Goal: Transaction & Acquisition: Purchase product/service

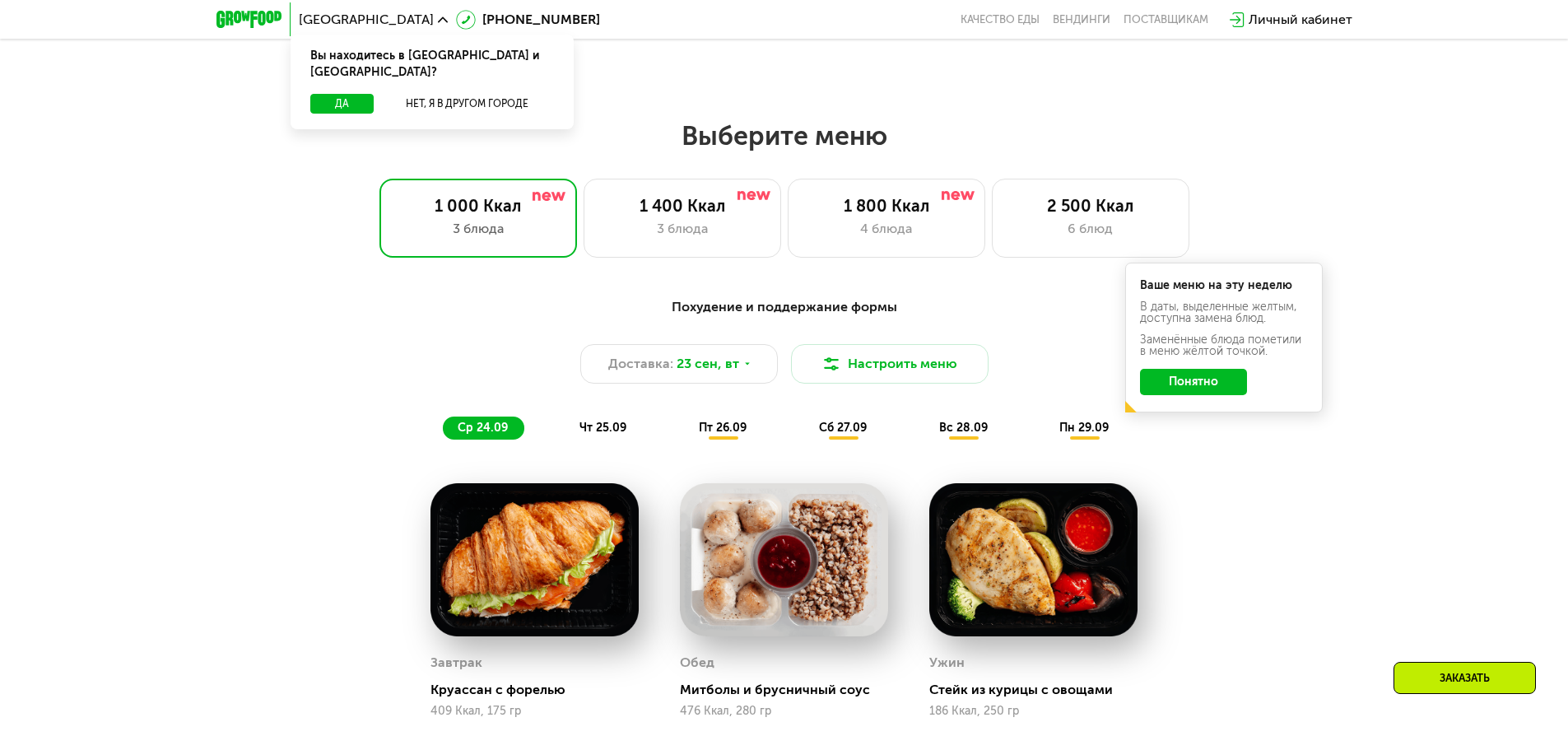
scroll to position [1234, 0]
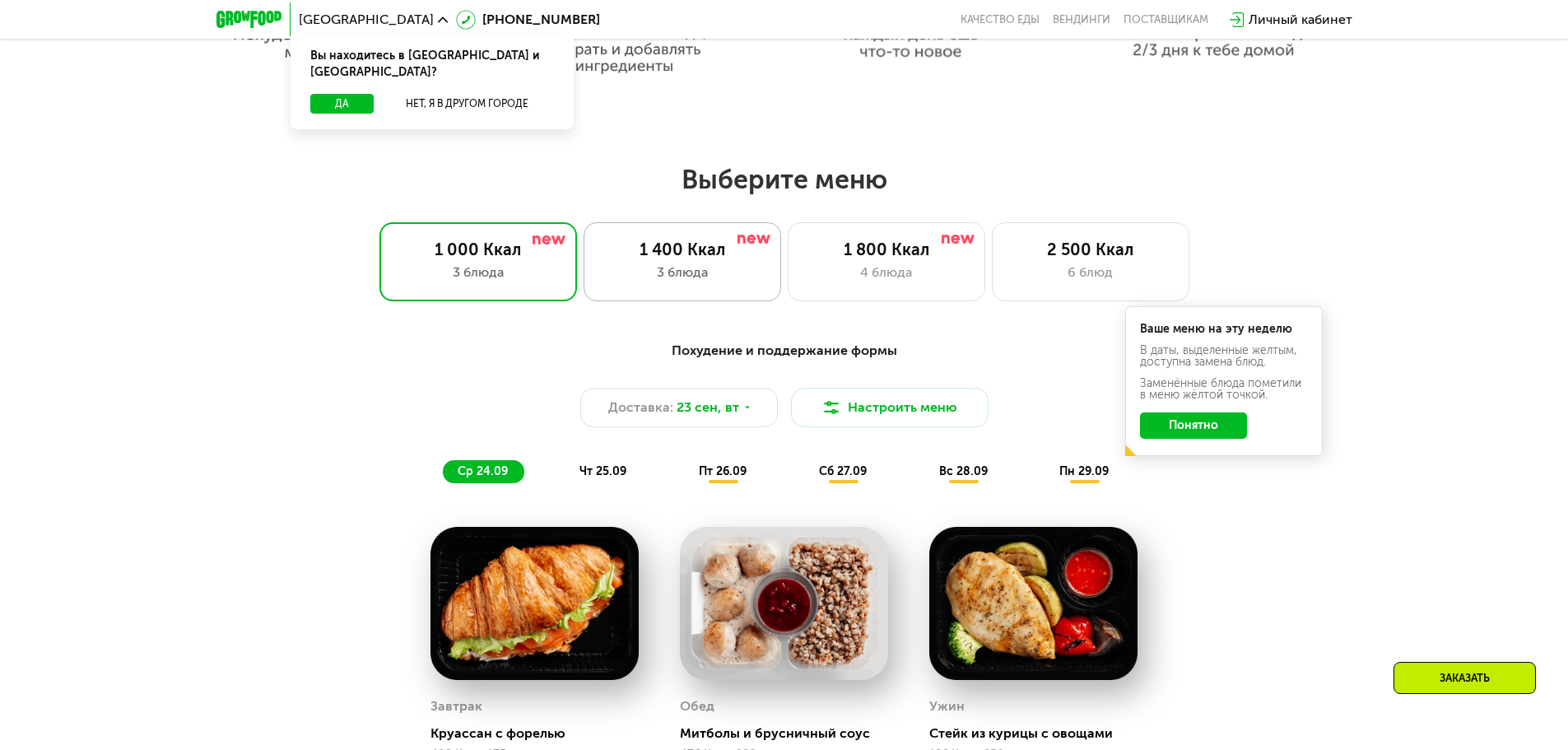
click at [628, 280] on div "3 блюда" at bounding box center [682, 272] width 163 height 20
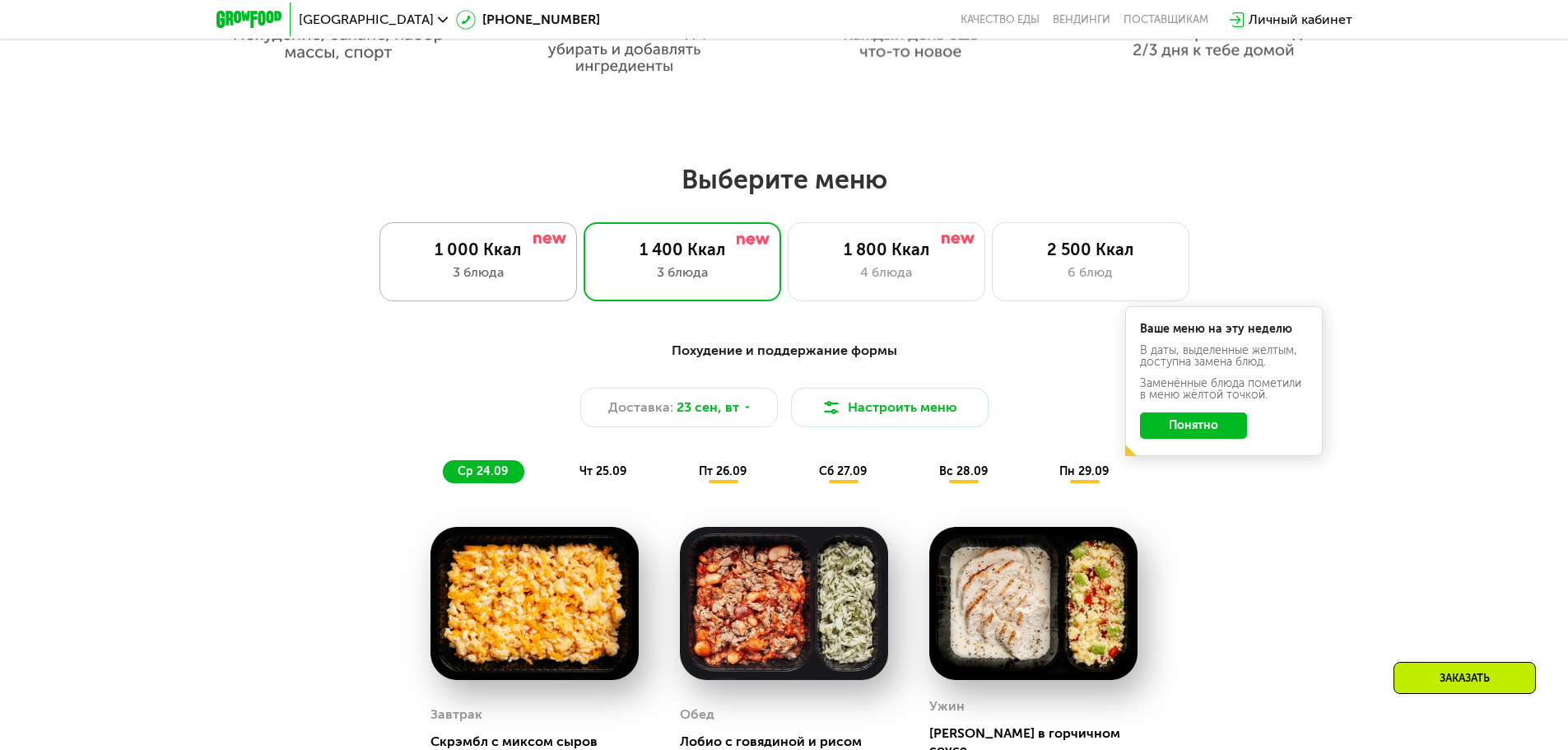
click at [505, 280] on div "3 блюда" at bounding box center [478, 272] width 163 height 20
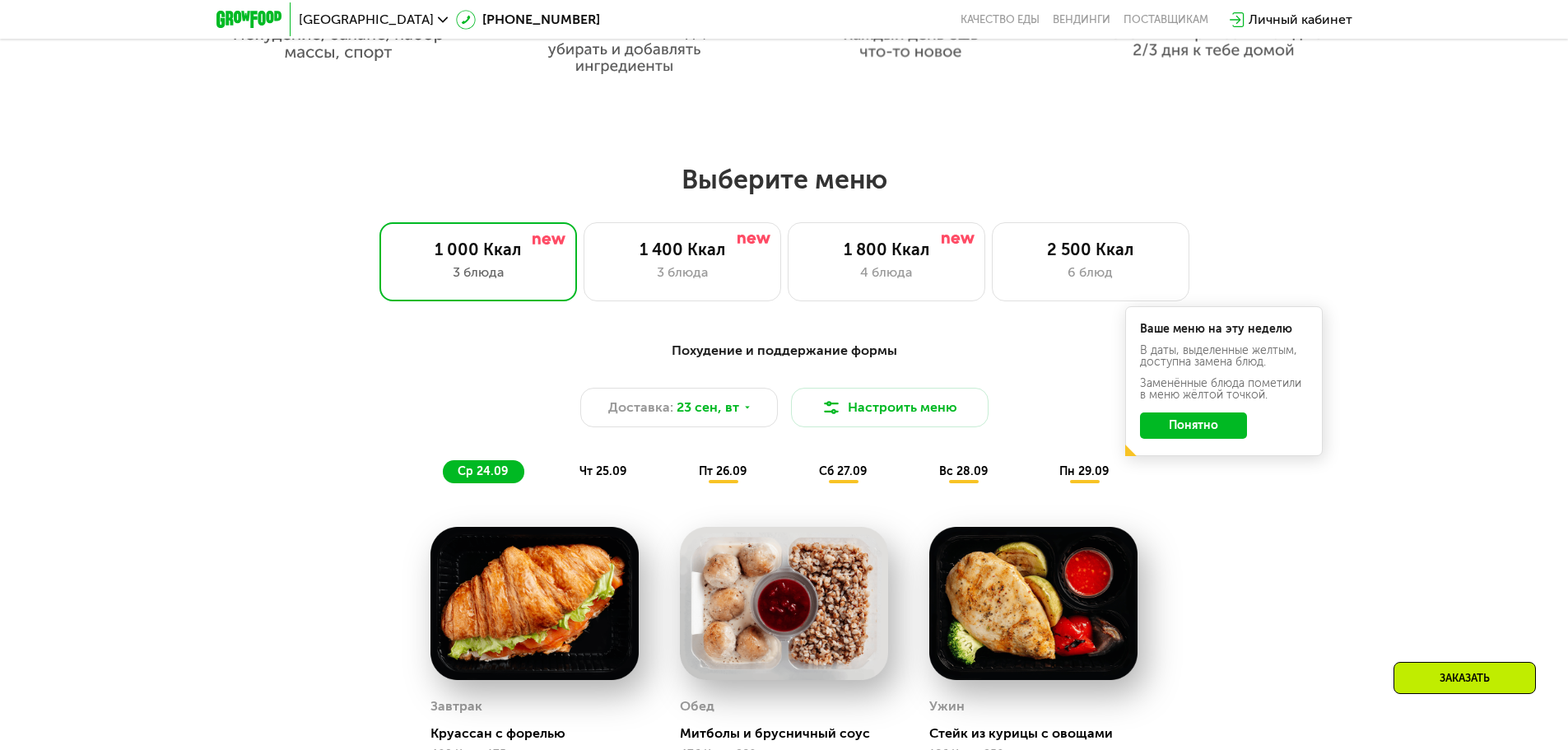
click at [1219, 433] on button "Понятно" at bounding box center [1194, 425] width 107 height 26
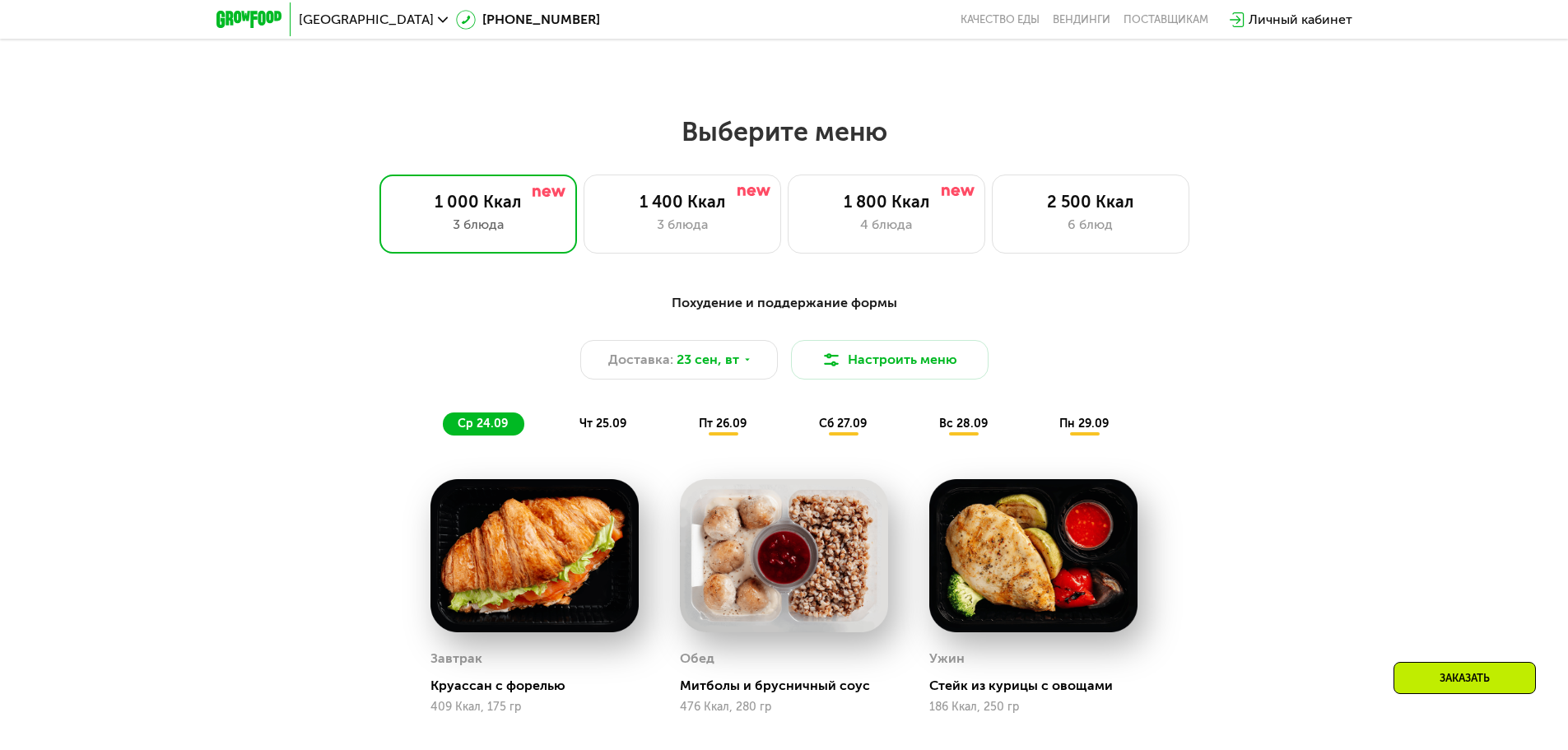
scroll to position [1317, 0]
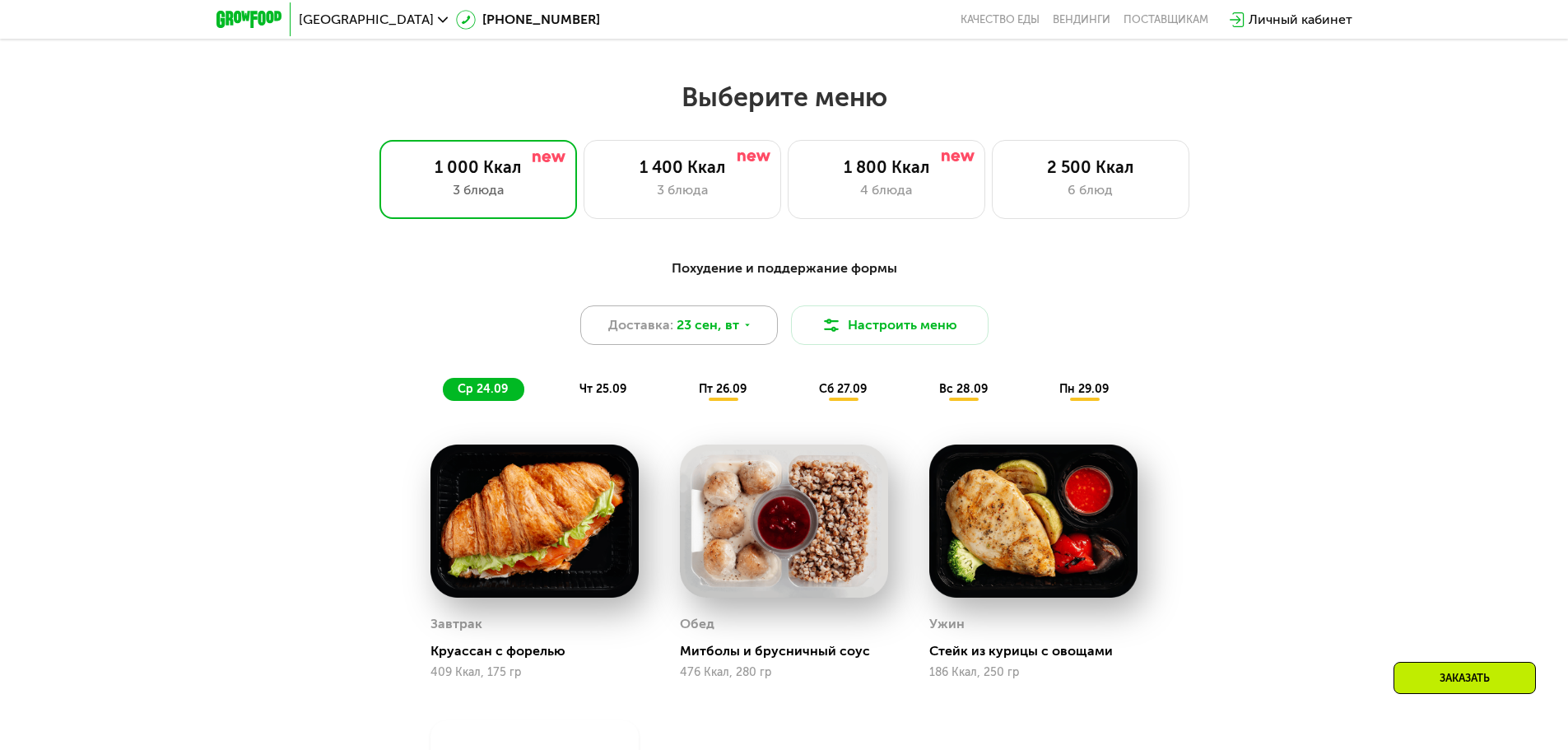
click at [760, 325] on div "Доставка: [DATE]" at bounding box center [680, 325] width 198 height 40
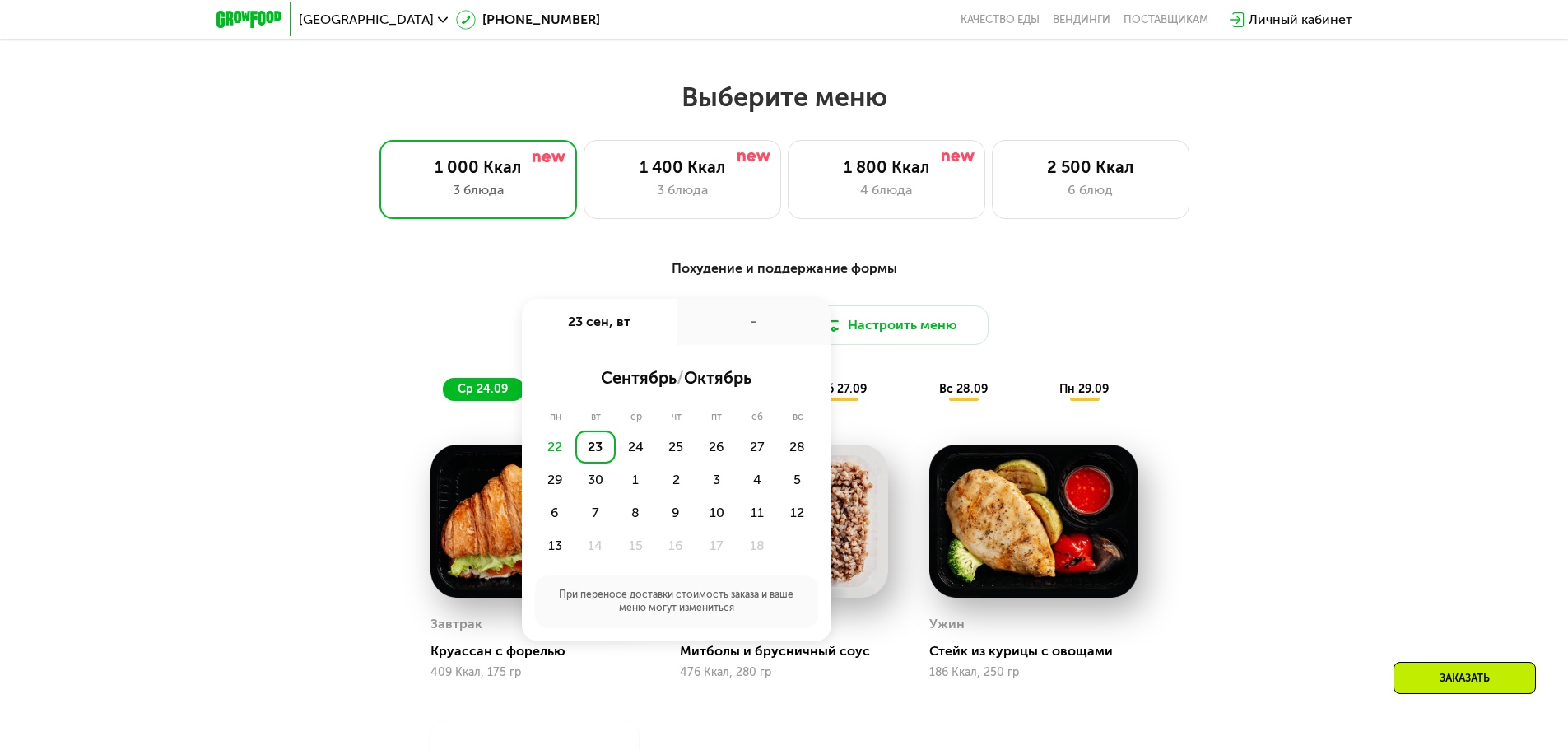
click at [1153, 289] on div "Похудение и поддержание формы Доставка: 23 сен, вт 23 сен, вт - сентябрь / октя…" at bounding box center [784, 330] width 975 height 143
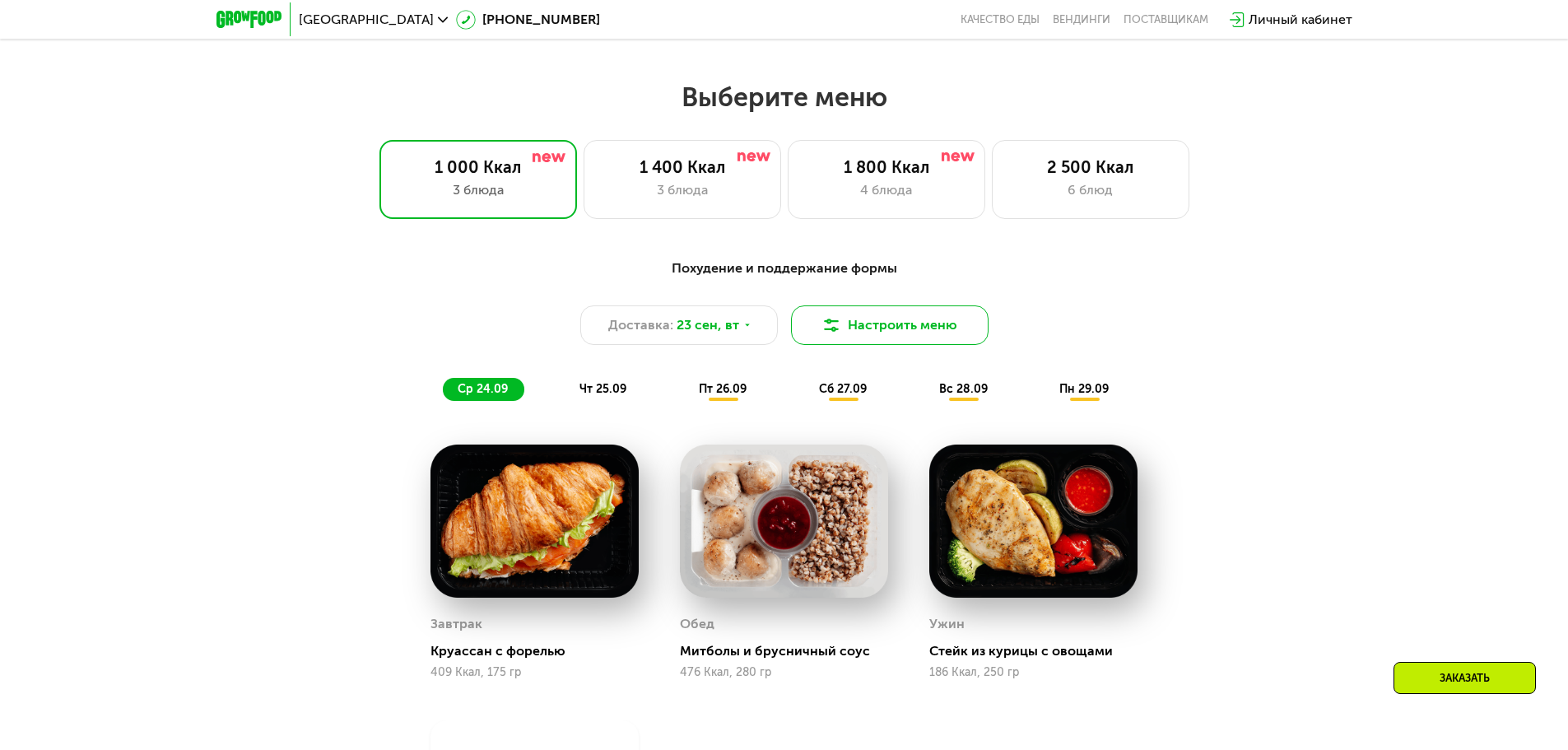
click at [848, 340] on button "Настроить меню" at bounding box center [890, 325] width 198 height 40
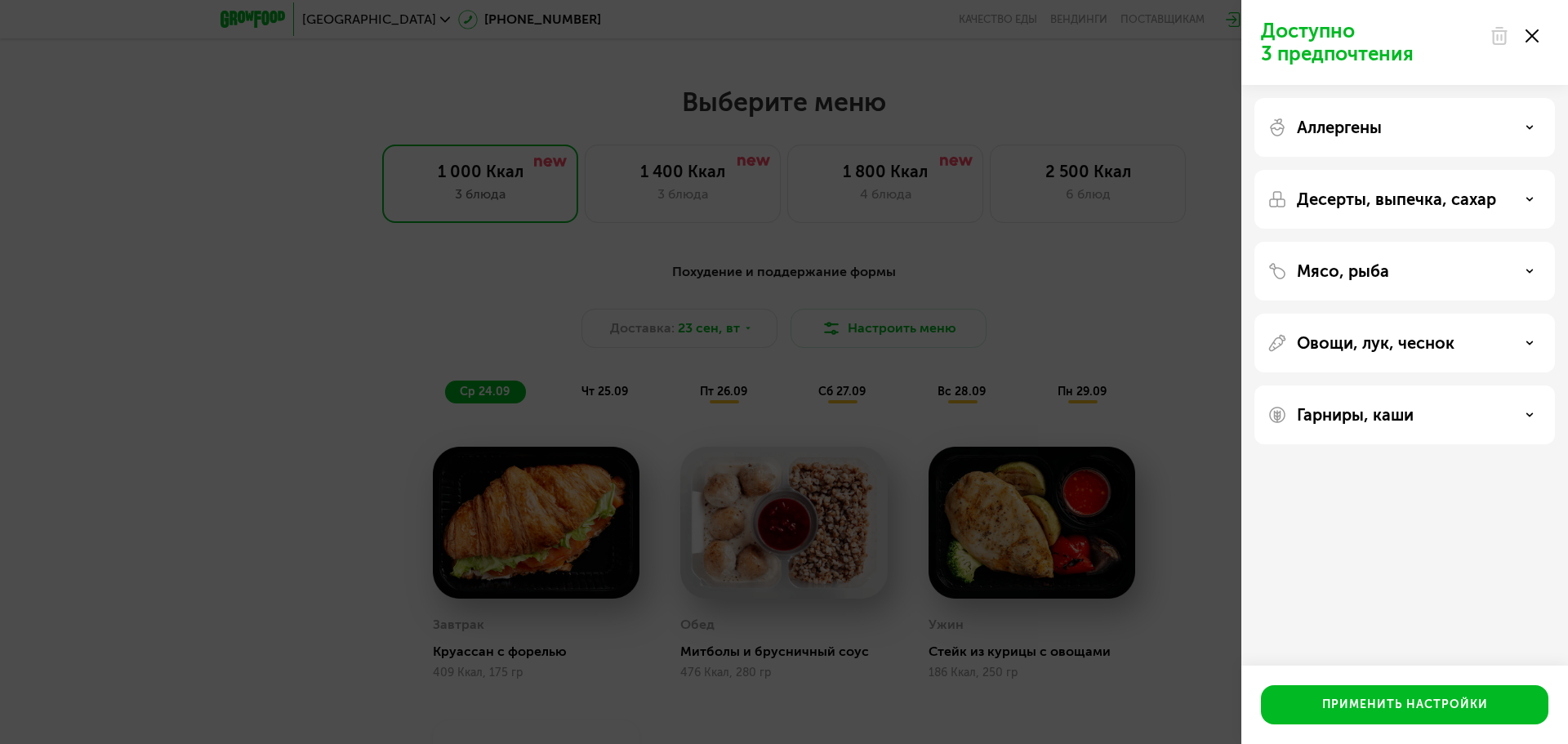
click at [1506, 136] on div "Аллергены" at bounding box center [1405, 128] width 275 height 20
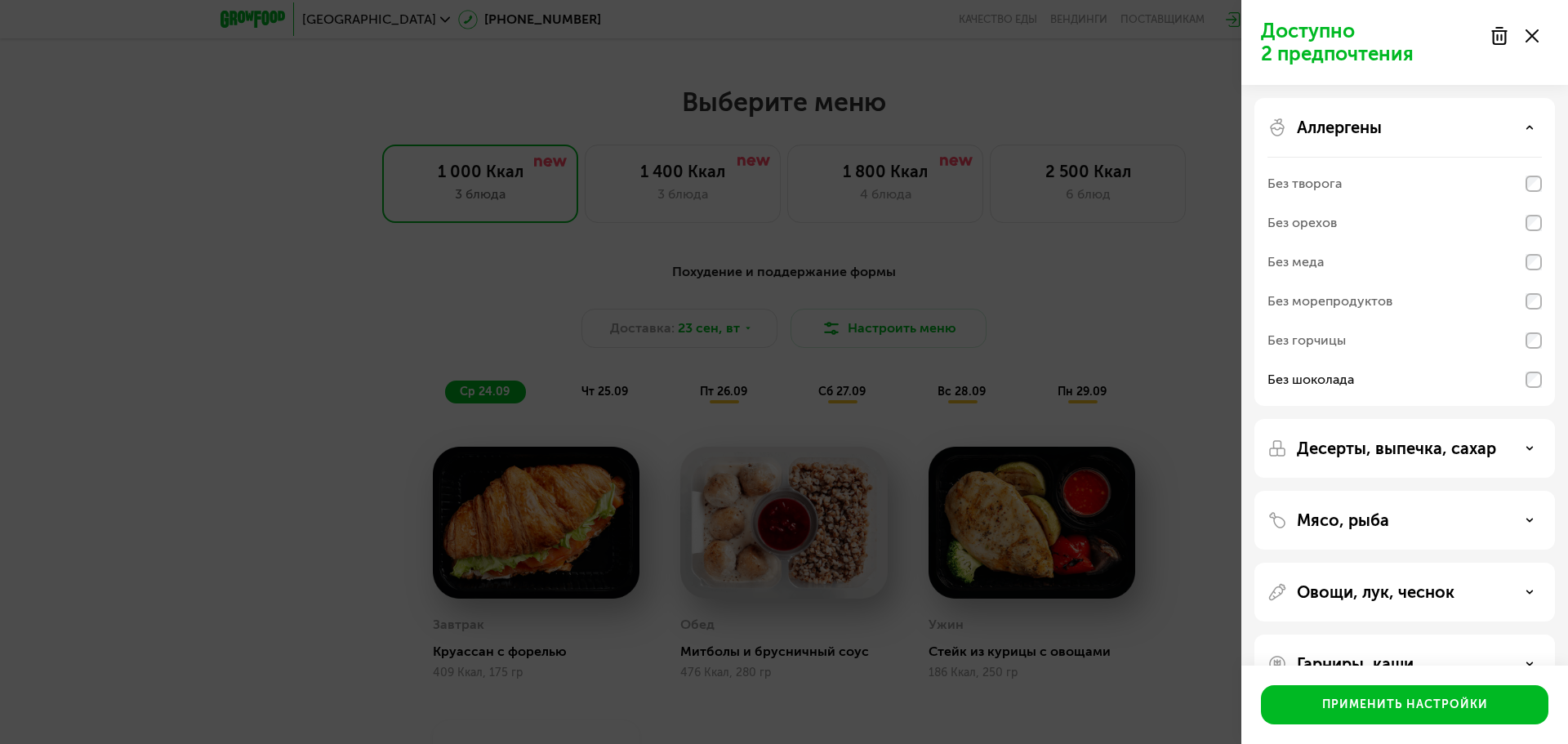
click at [1530, 119] on div "Аллергены" at bounding box center [1405, 128] width 275 height 20
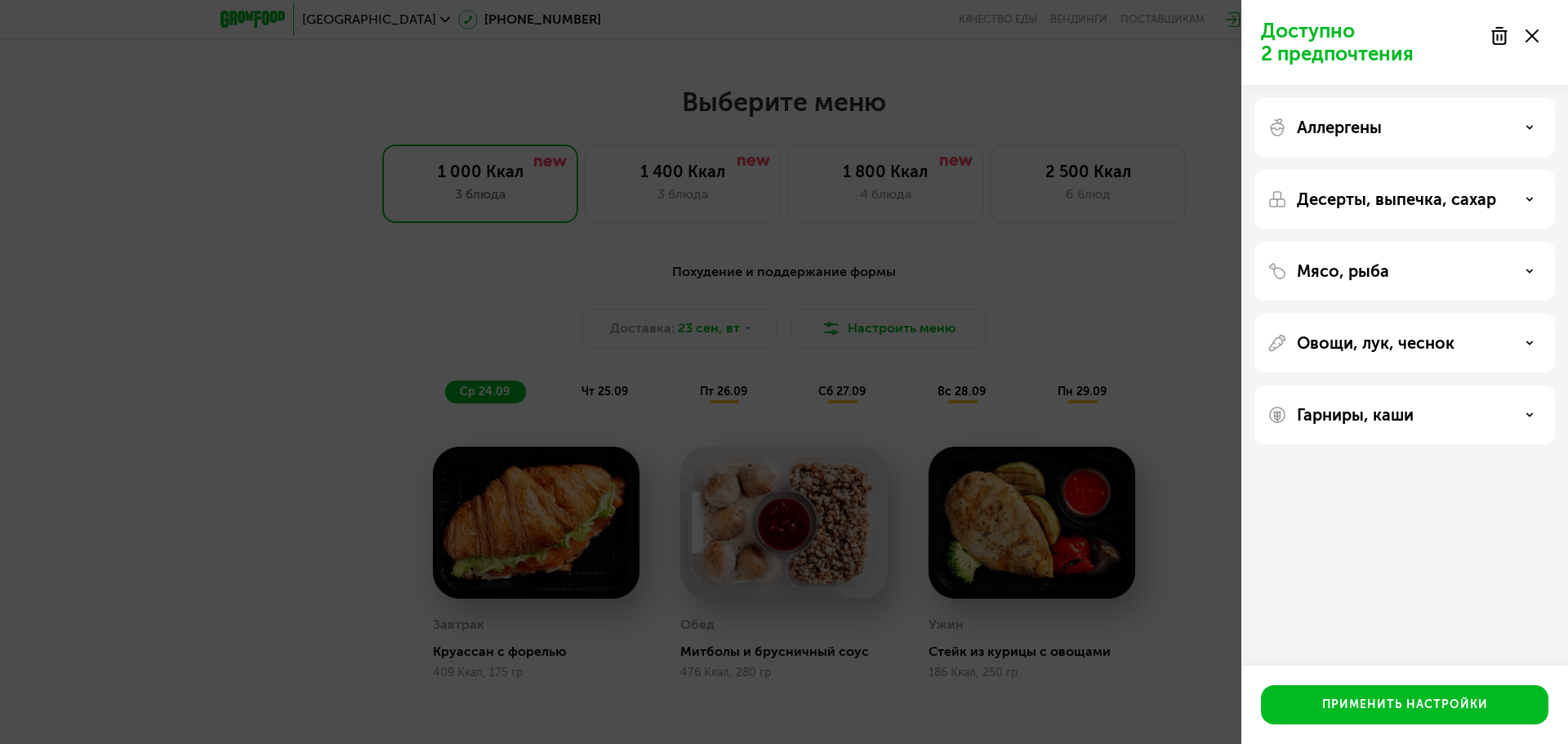
click at [1545, 178] on div "Десерты, выпечка, сахар" at bounding box center [1405, 199] width 301 height 59
click at [1527, 195] on icon at bounding box center [1529, 199] width 8 height 8
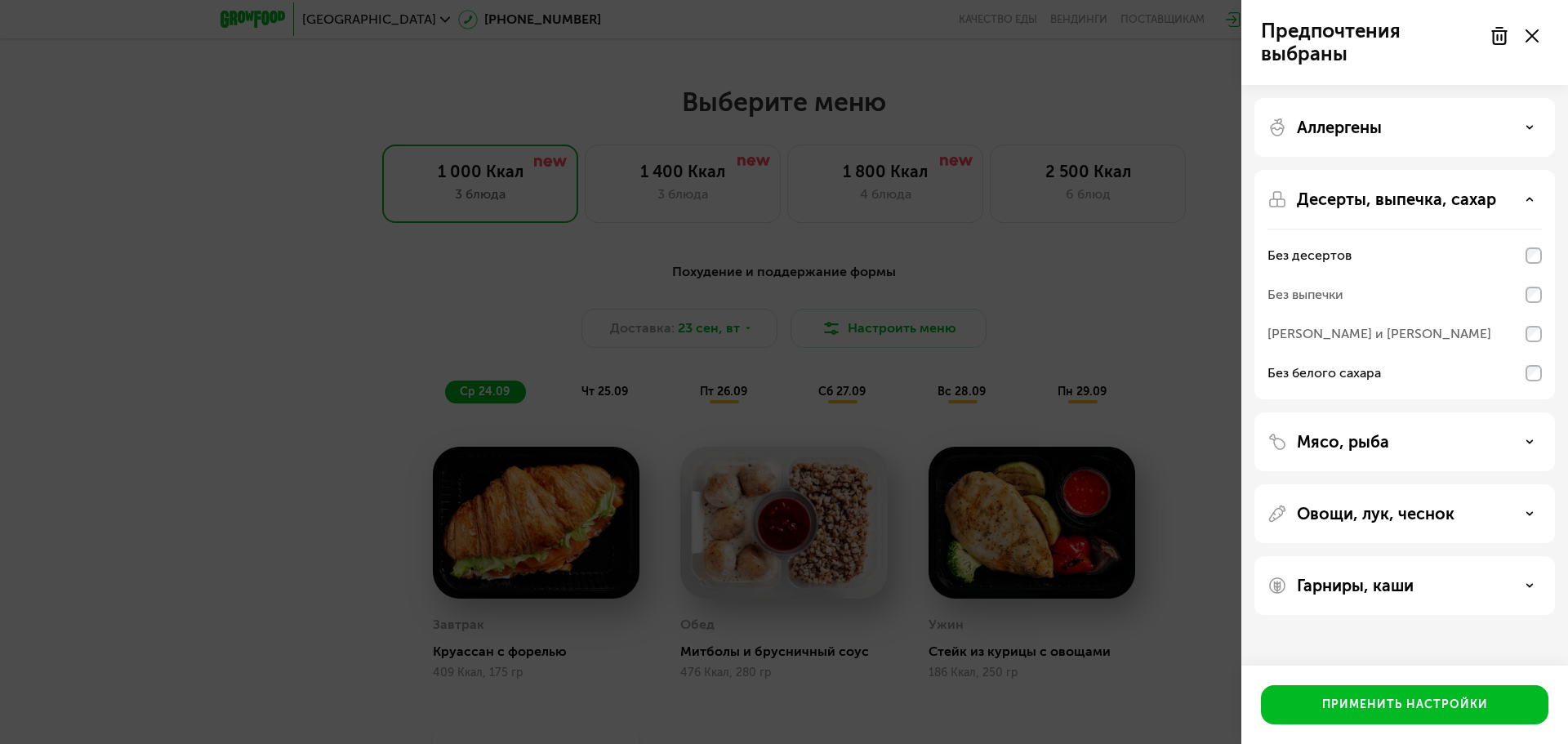
click at [1526, 200] on icon at bounding box center [1529, 199] width 8 height 8
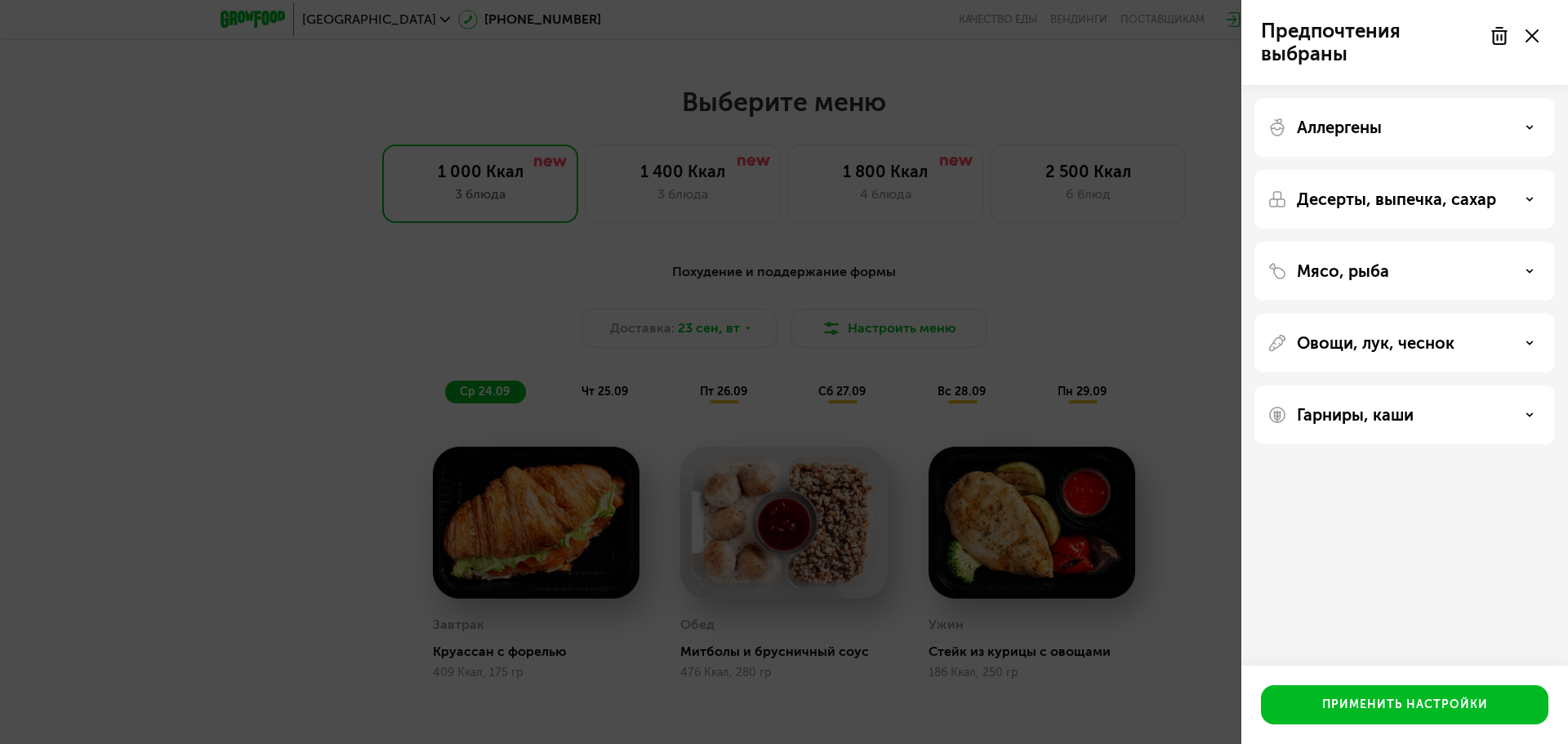
click at [1526, 269] on icon at bounding box center [1529, 270] width 8 height 8
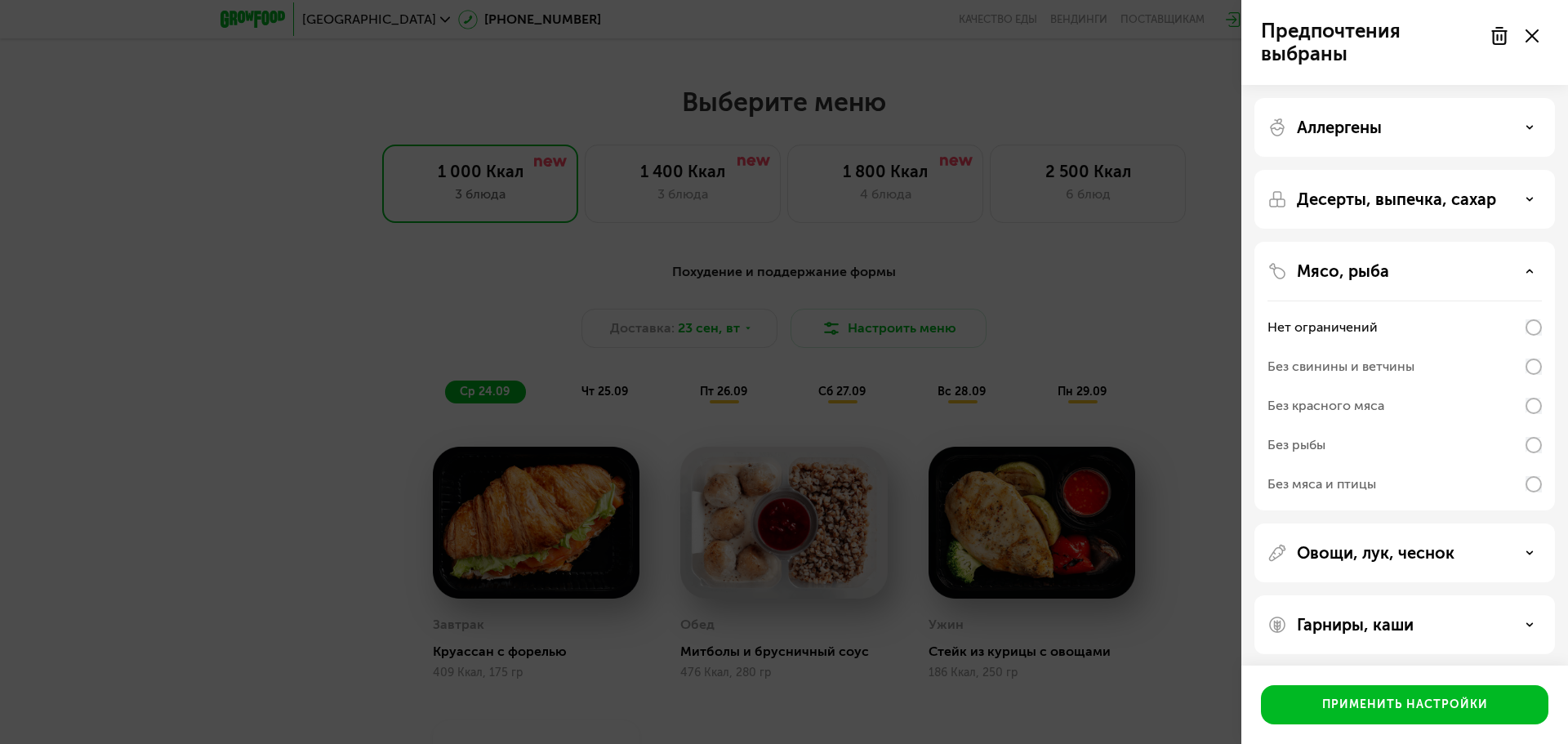
click at [1526, 269] on icon at bounding box center [1529, 270] width 8 height 8
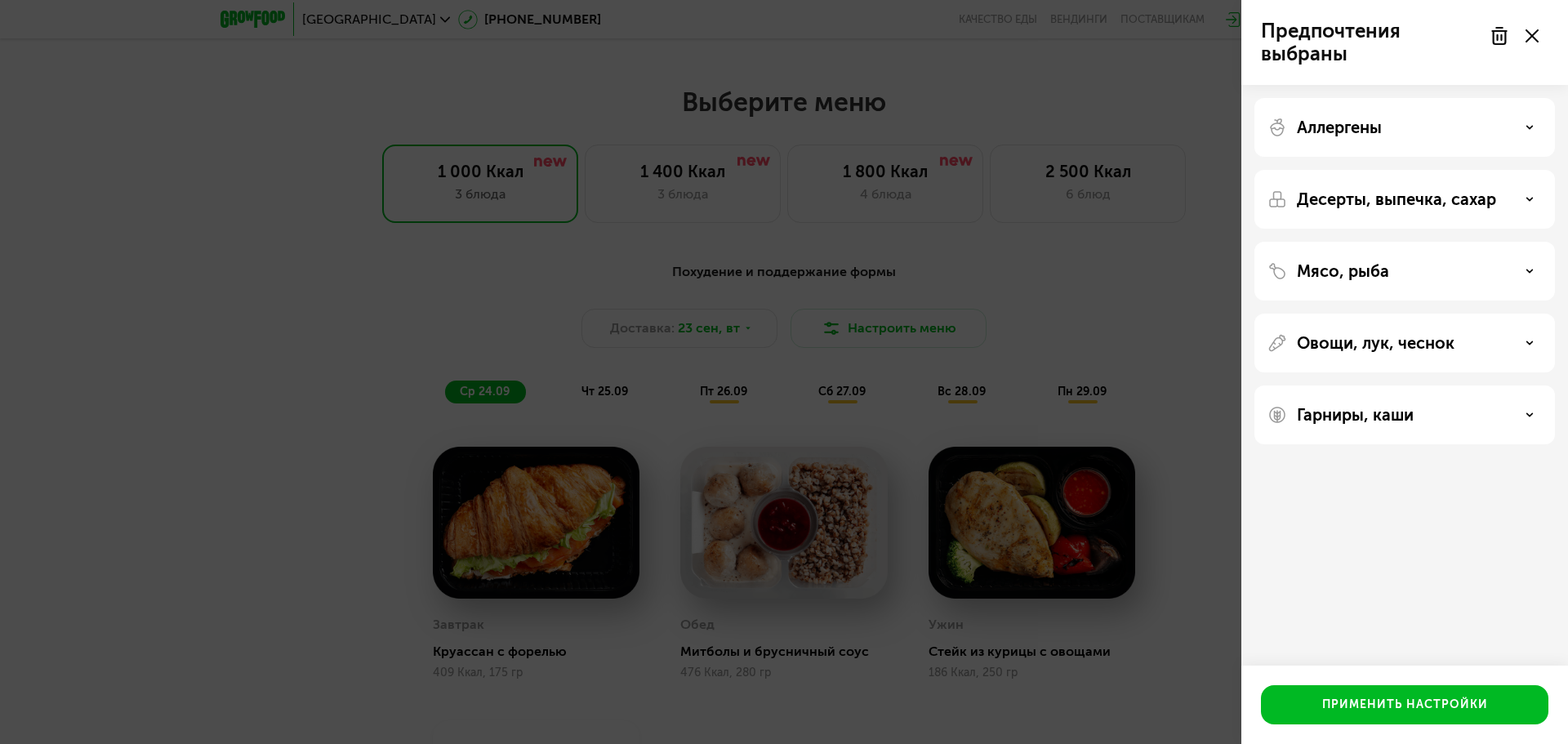
click at [1523, 413] on div "Гарниры, каши" at bounding box center [1405, 415] width 275 height 20
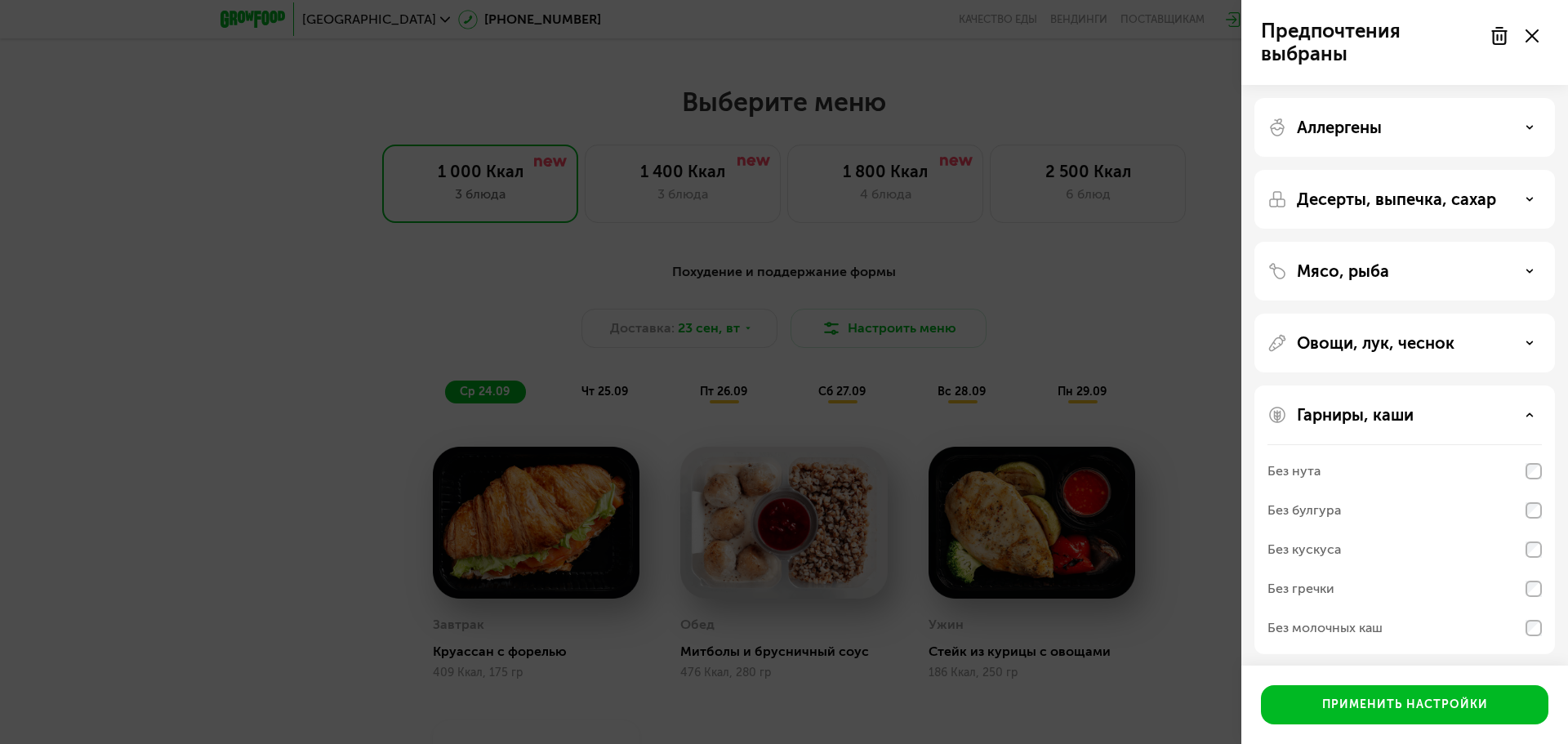
click at [1523, 410] on div "Гарниры, каши" at bounding box center [1405, 415] width 275 height 20
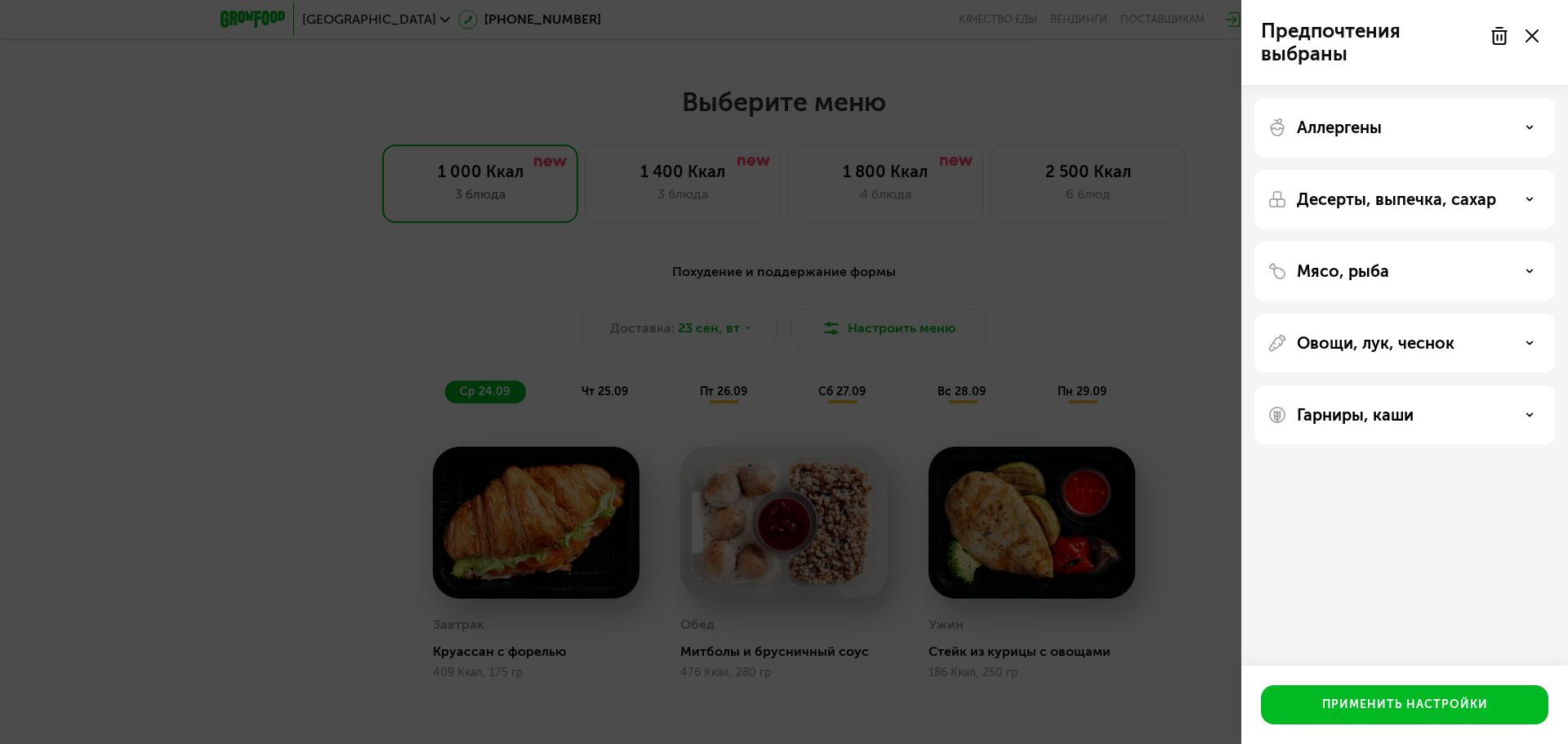
click at [1507, 418] on div "Гарниры, каши" at bounding box center [1405, 415] width 275 height 20
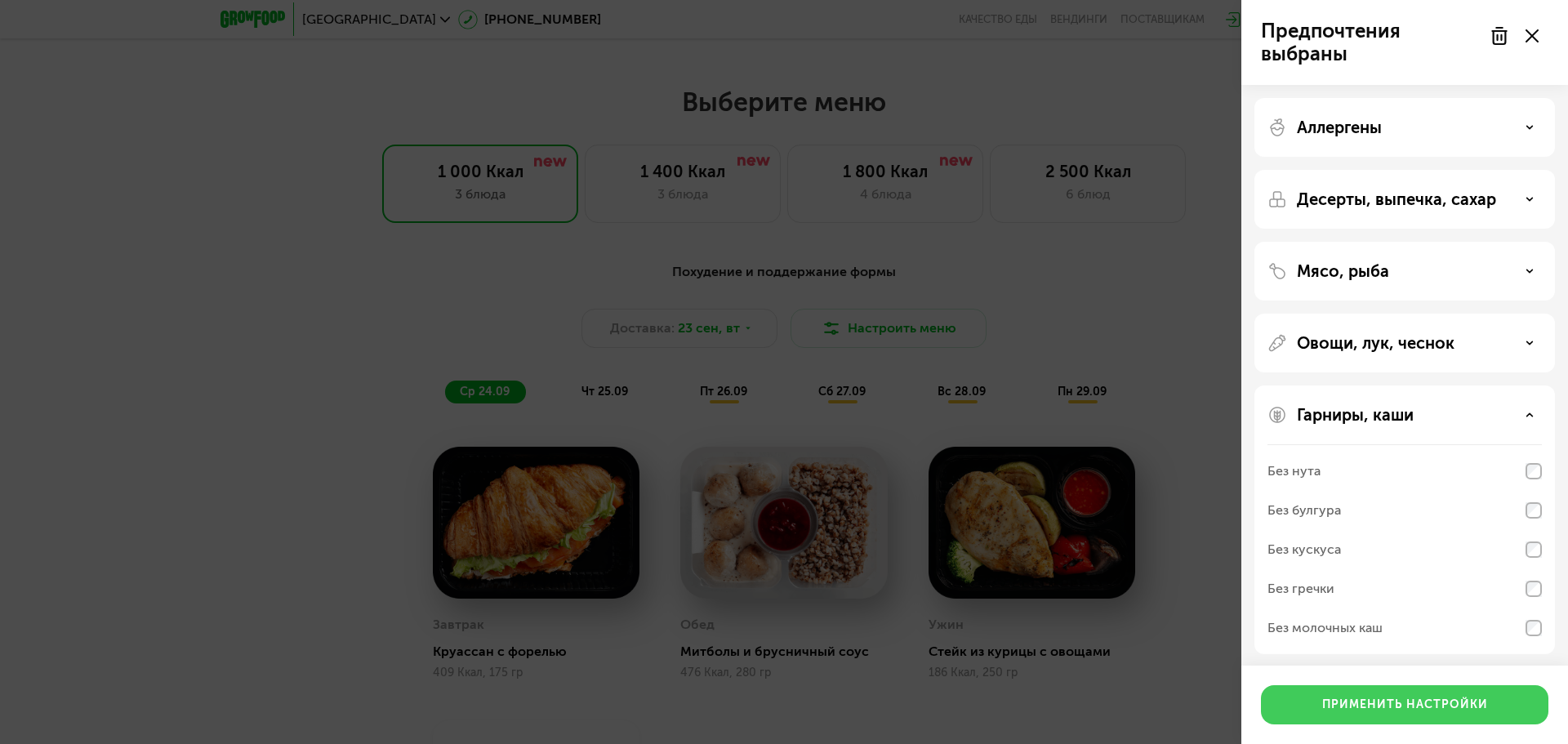
click at [1488, 701] on button "Применить настройки" at bounding box center [1404, 704] width 287 height 40
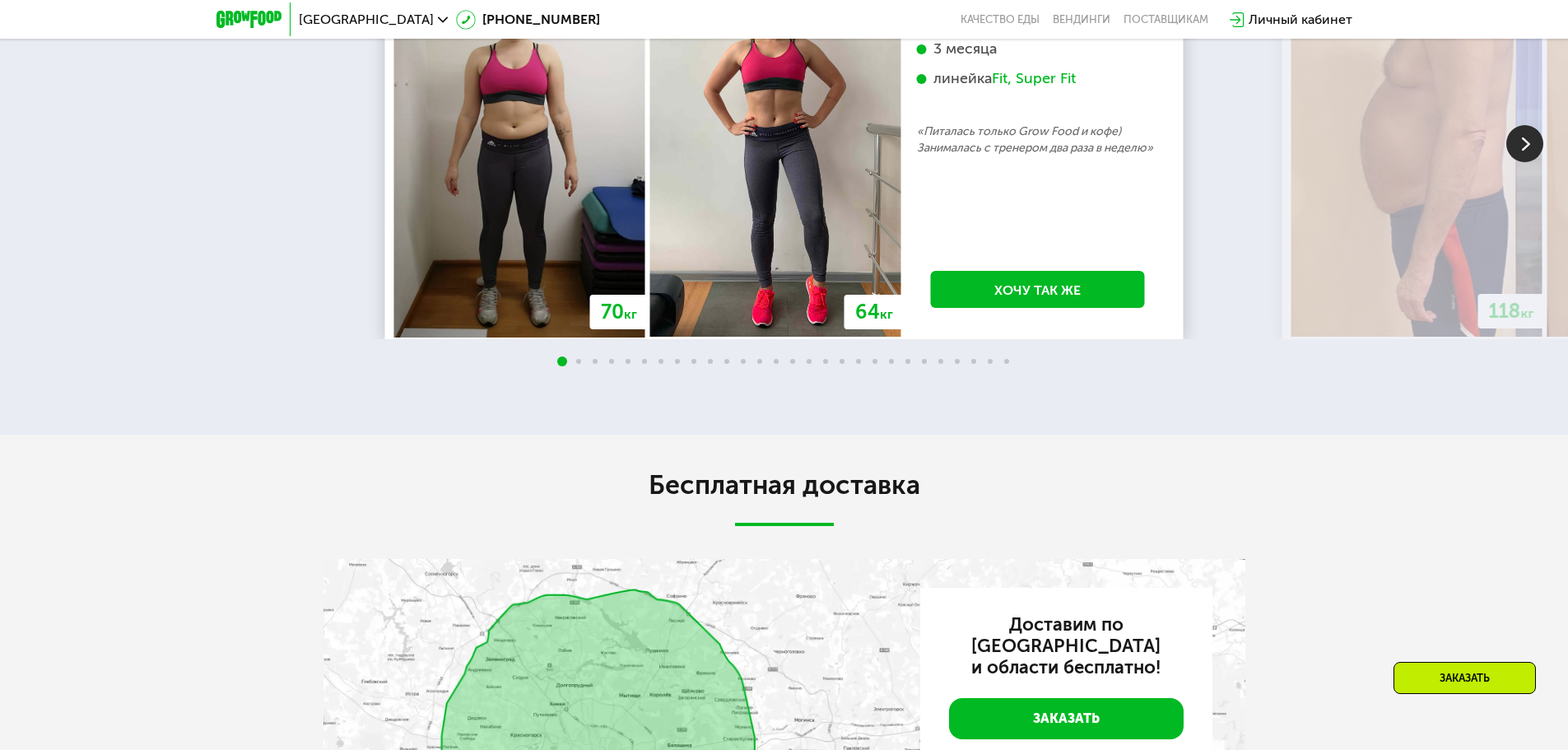
scroll to position [3621, 0]
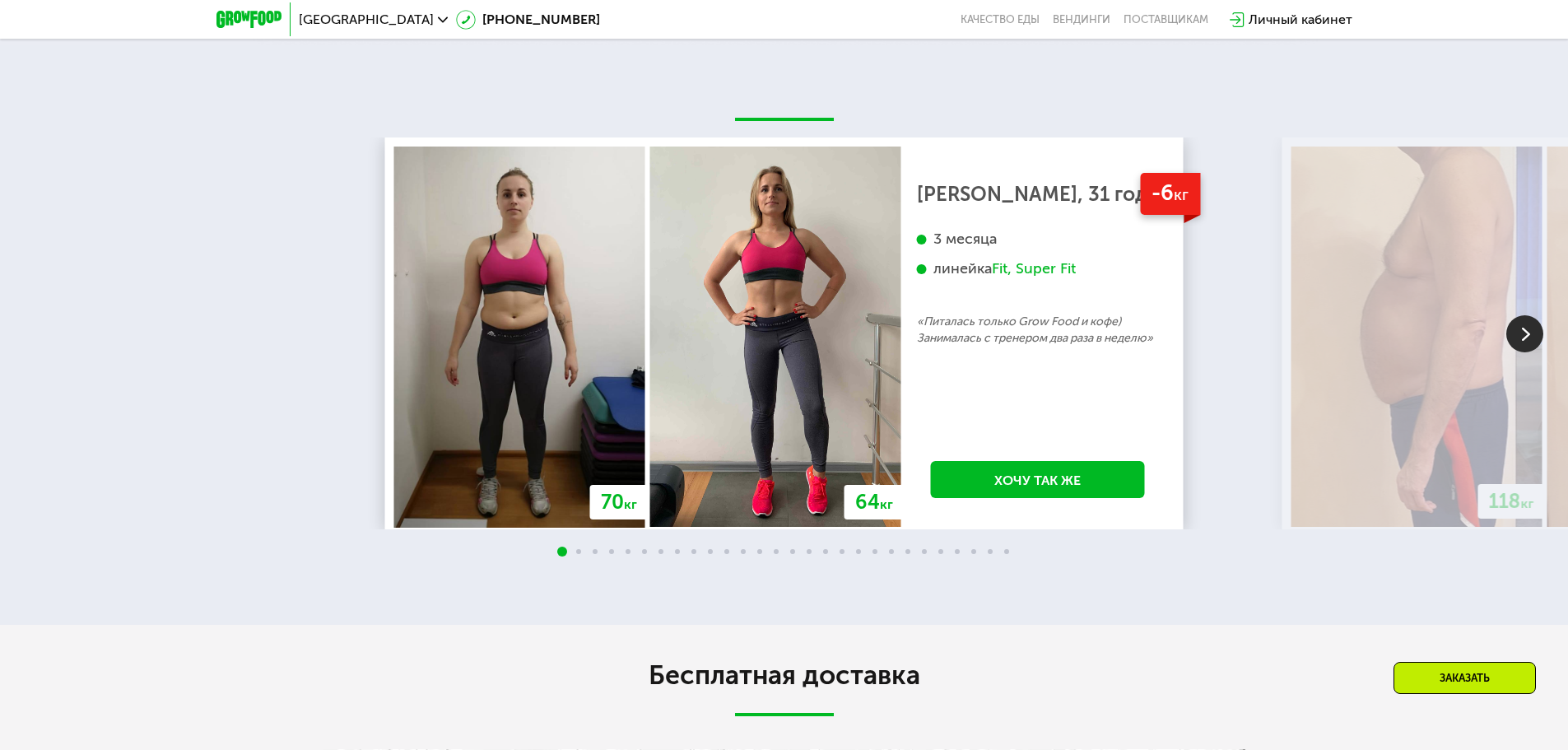
click at [1519, 333] on img at bounding box center [1524, 333] width 37 height 37
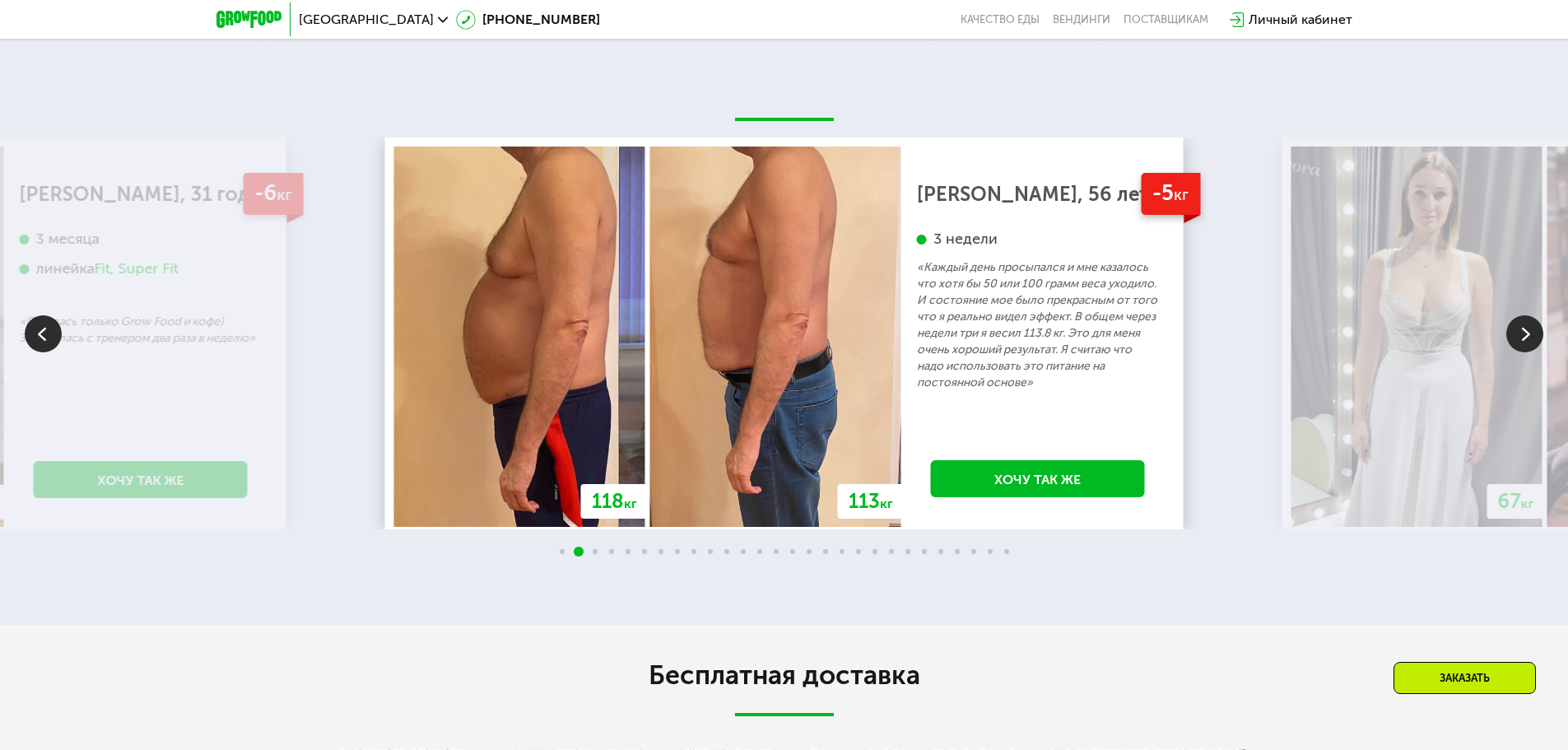
click at [1519, 333] on img at bounding box center [1524, 333] width 37 height 37
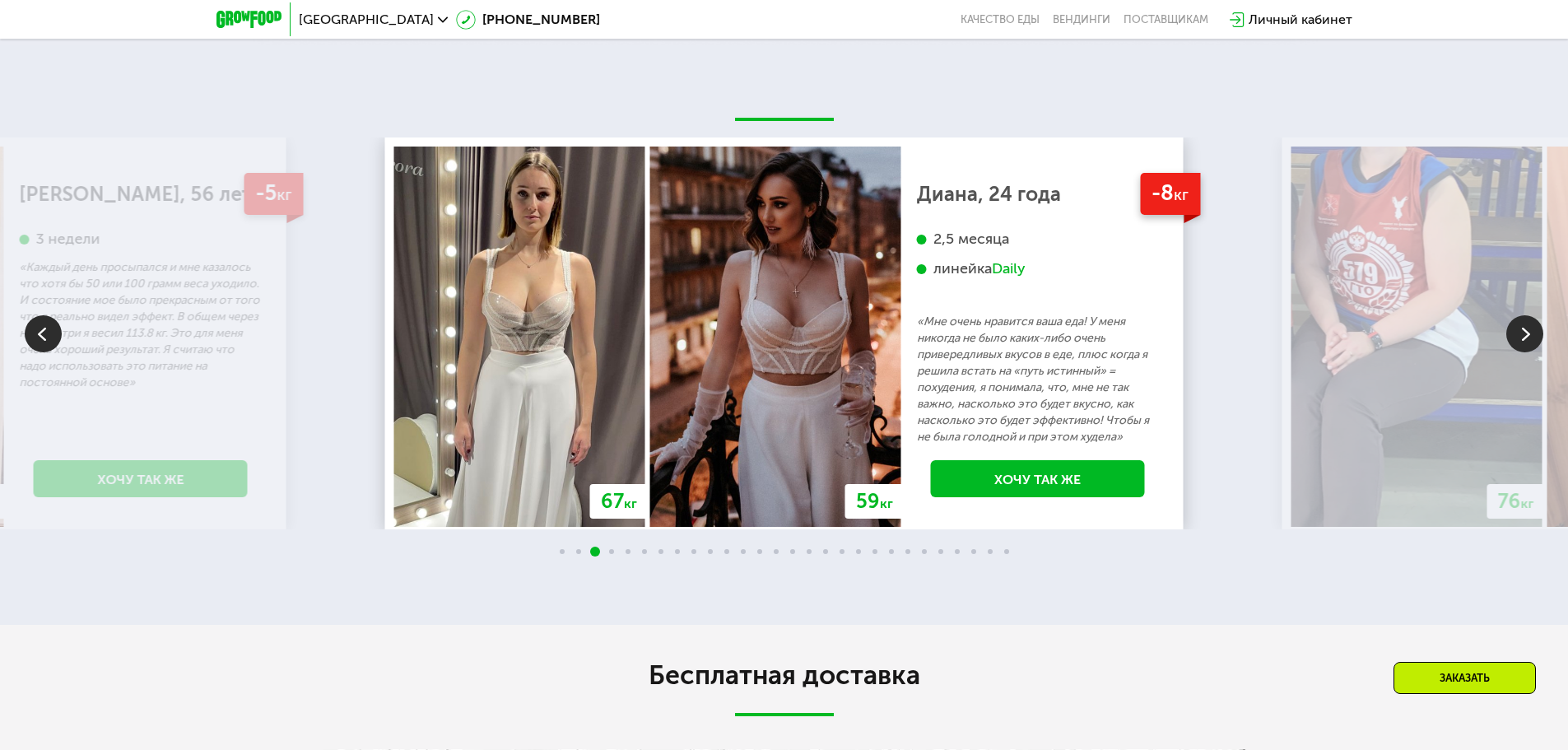
click at [1519, 333] on img at bounding box center [1524, 333] width 37 height 37
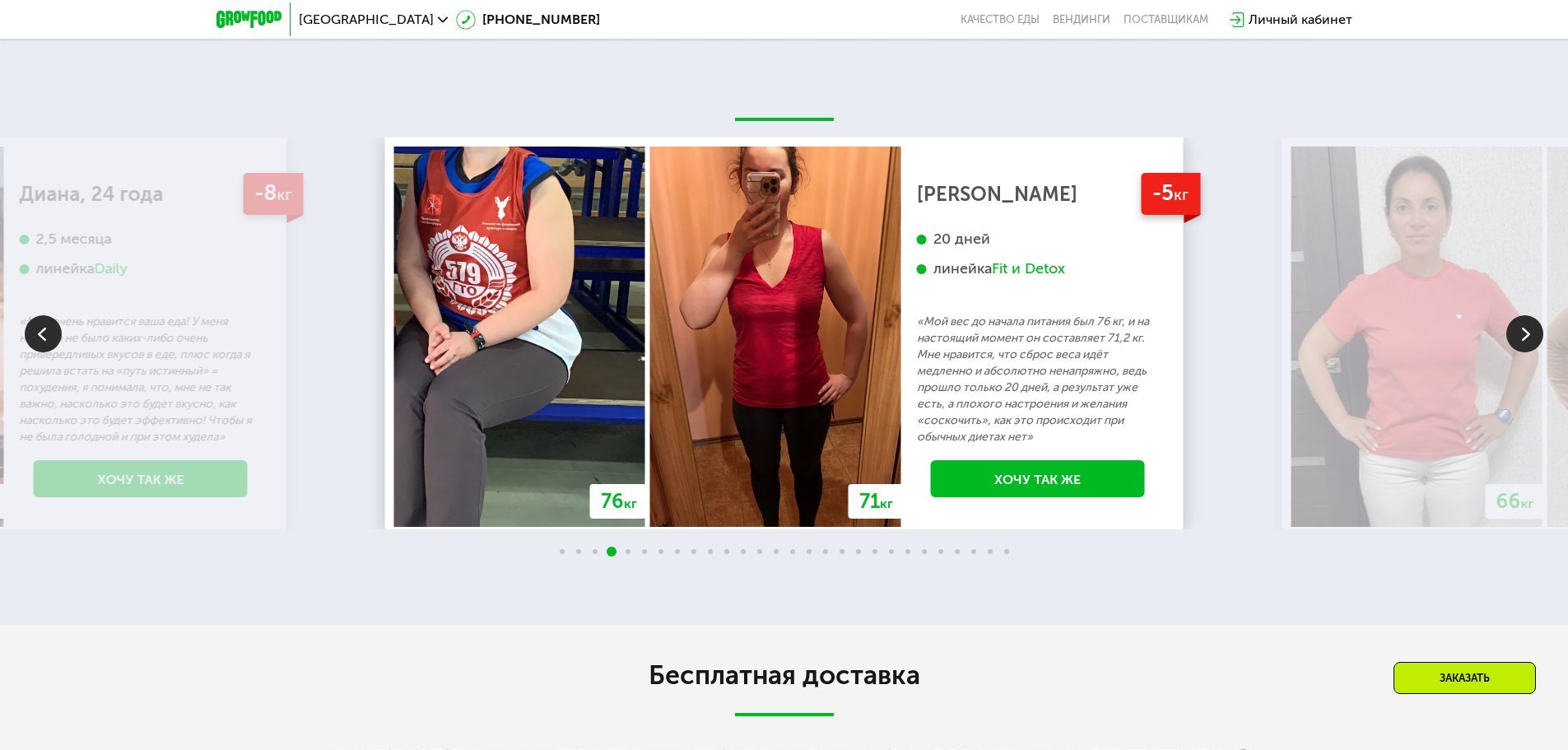
click at [1519, 333] on img at bounding box center [1524, 333] width 37 height 37
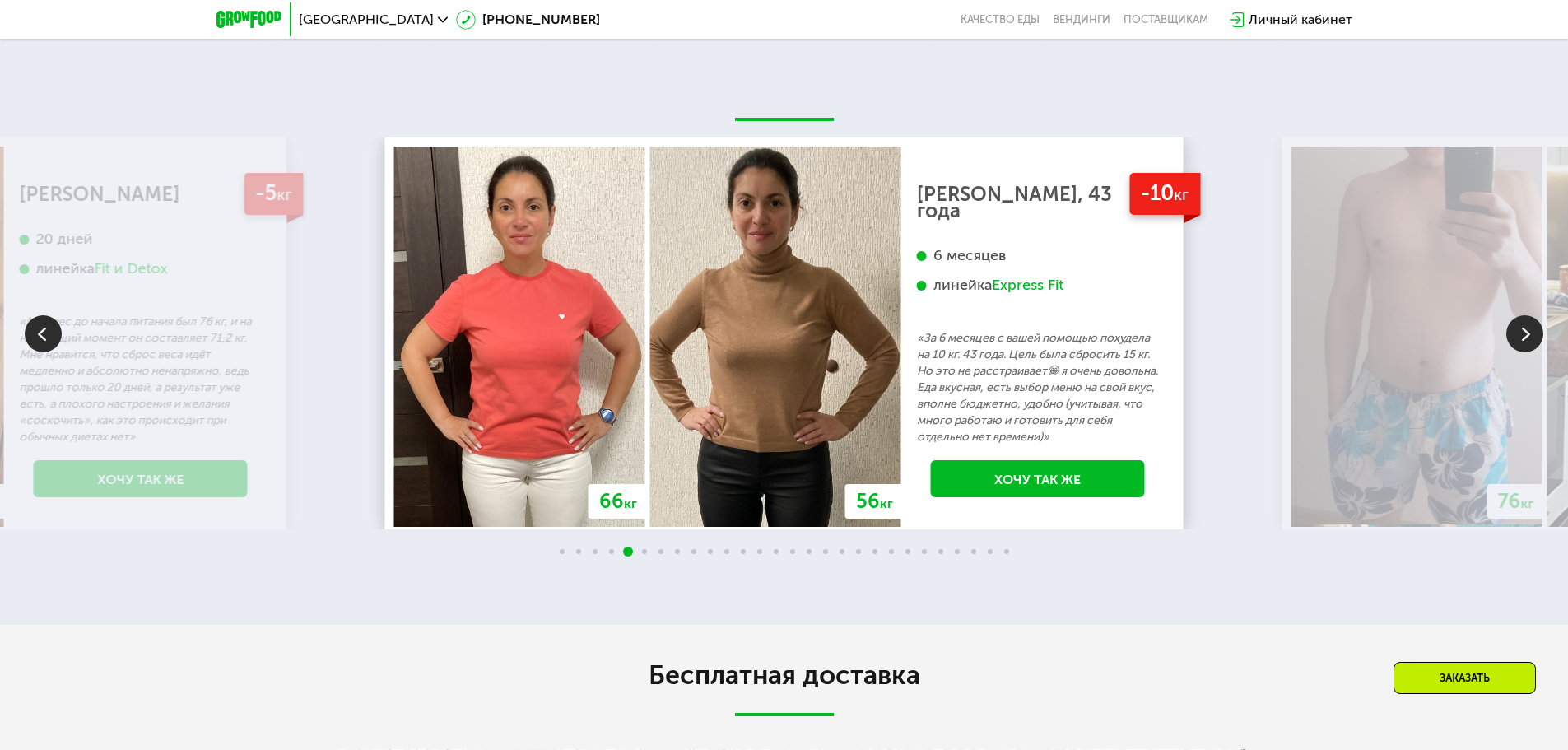
click at [1519, 333] on img at bounding box center [1524, 333] width 37 height 37
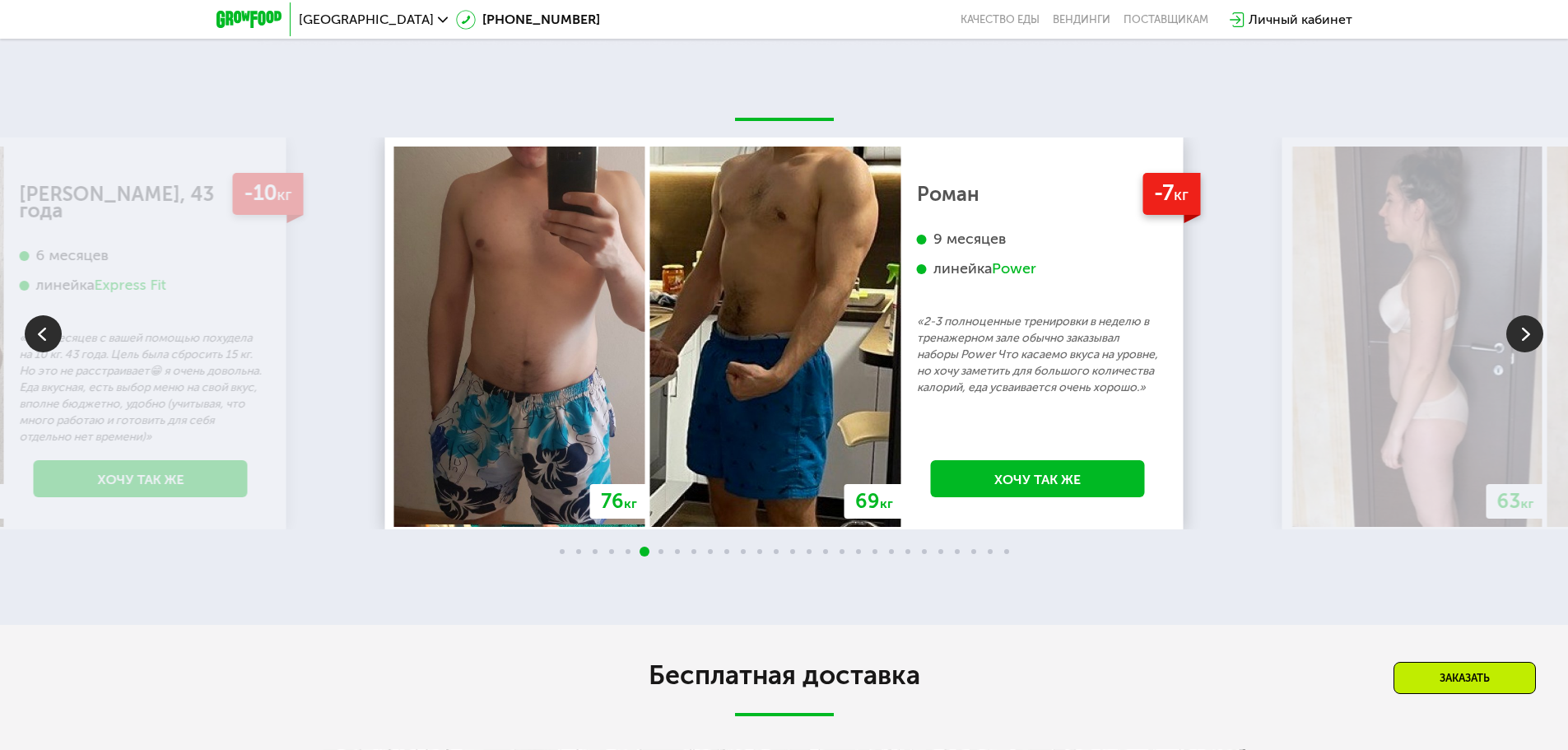
click at [1519, 333] on img at bounding box center [1524, 333] width 37 height 37
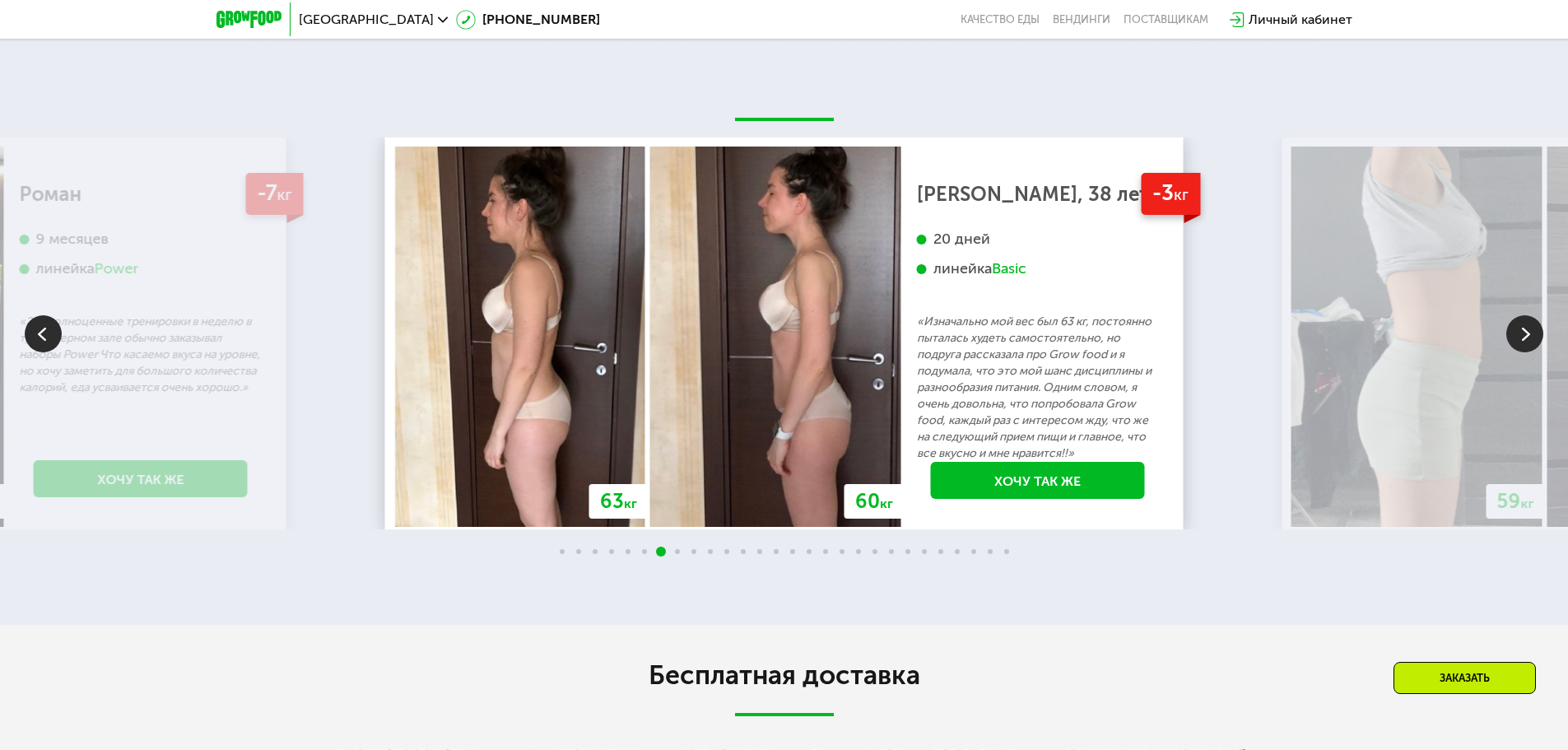
click at [1519, 333] on img at bounding box center [1524, 333] width 37 height 37
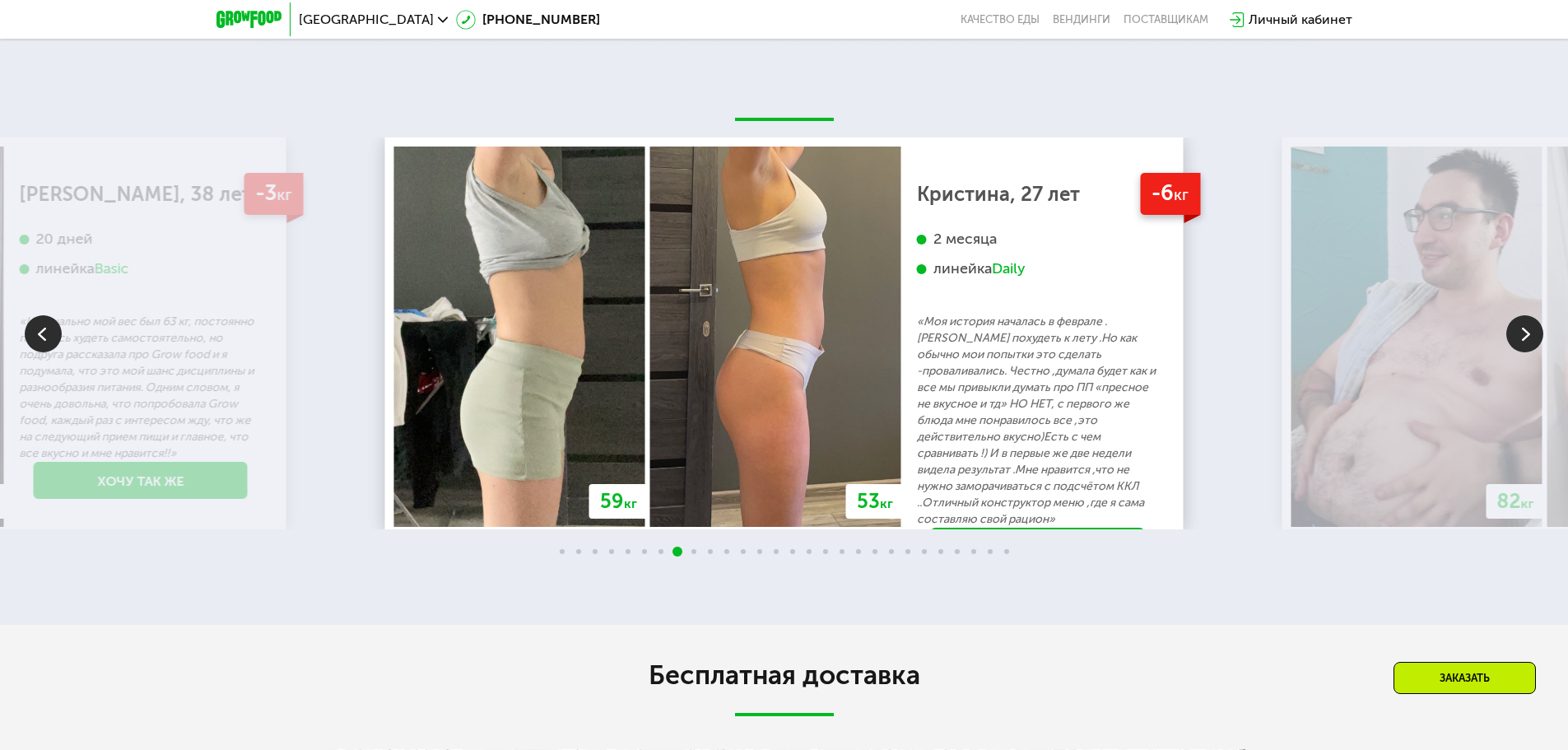
click at [1519, 333] on img at bounding box center [1524, 333] width 37 height 37
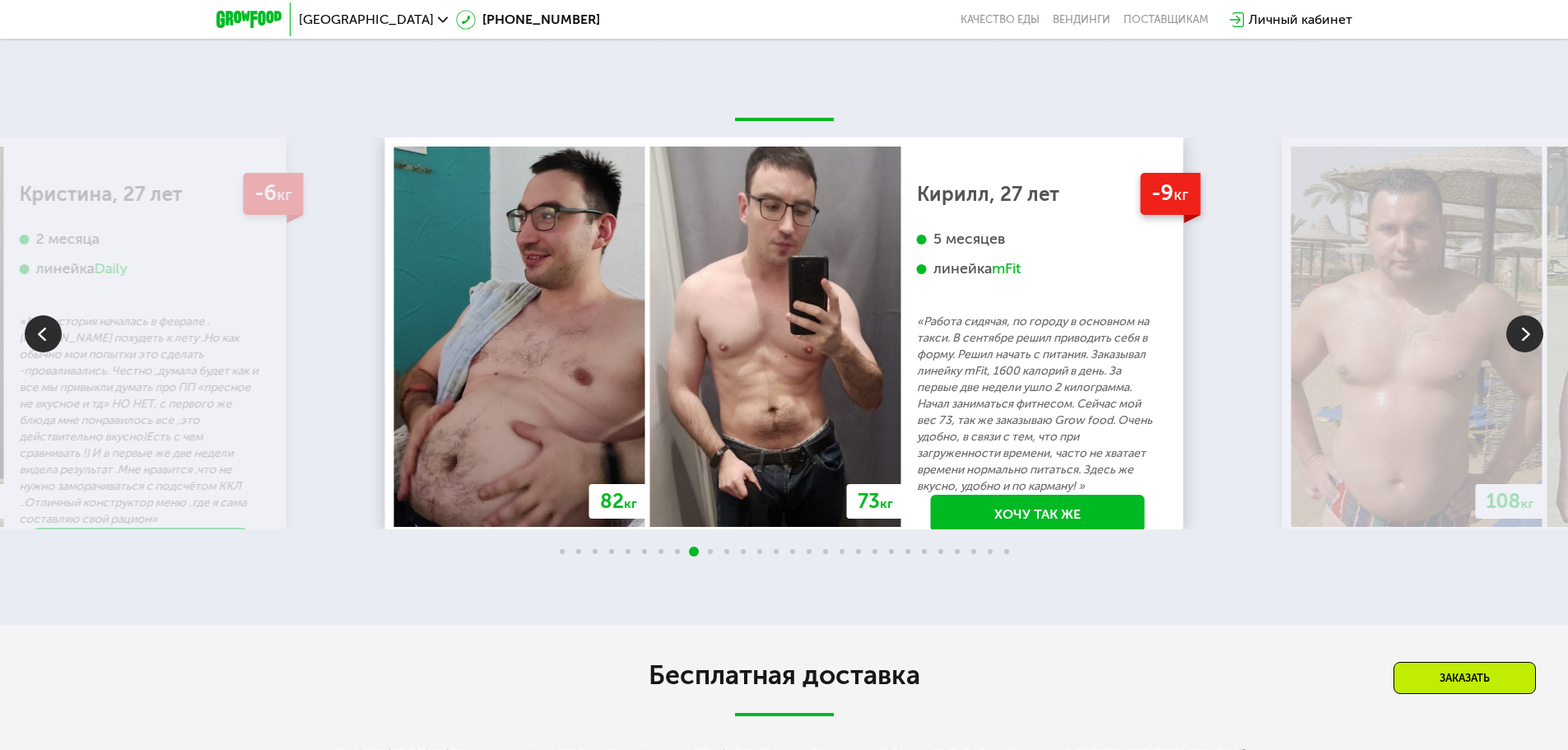
click at [1519, 333] on img at bounding box center [1524, 333] width 37 height 37
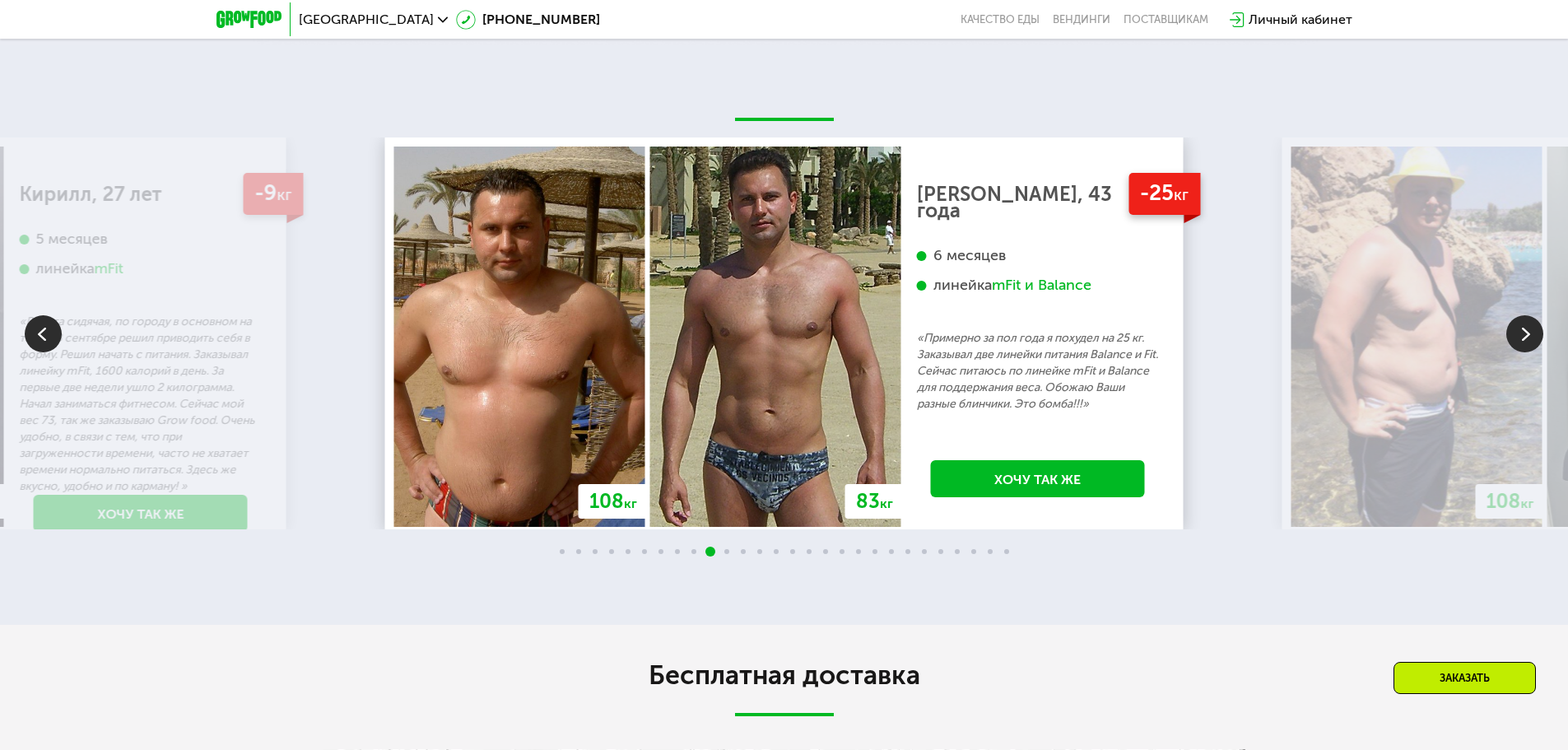
click at [1519, 333] on img at bounding box center [1524, 333] width 37 height 37
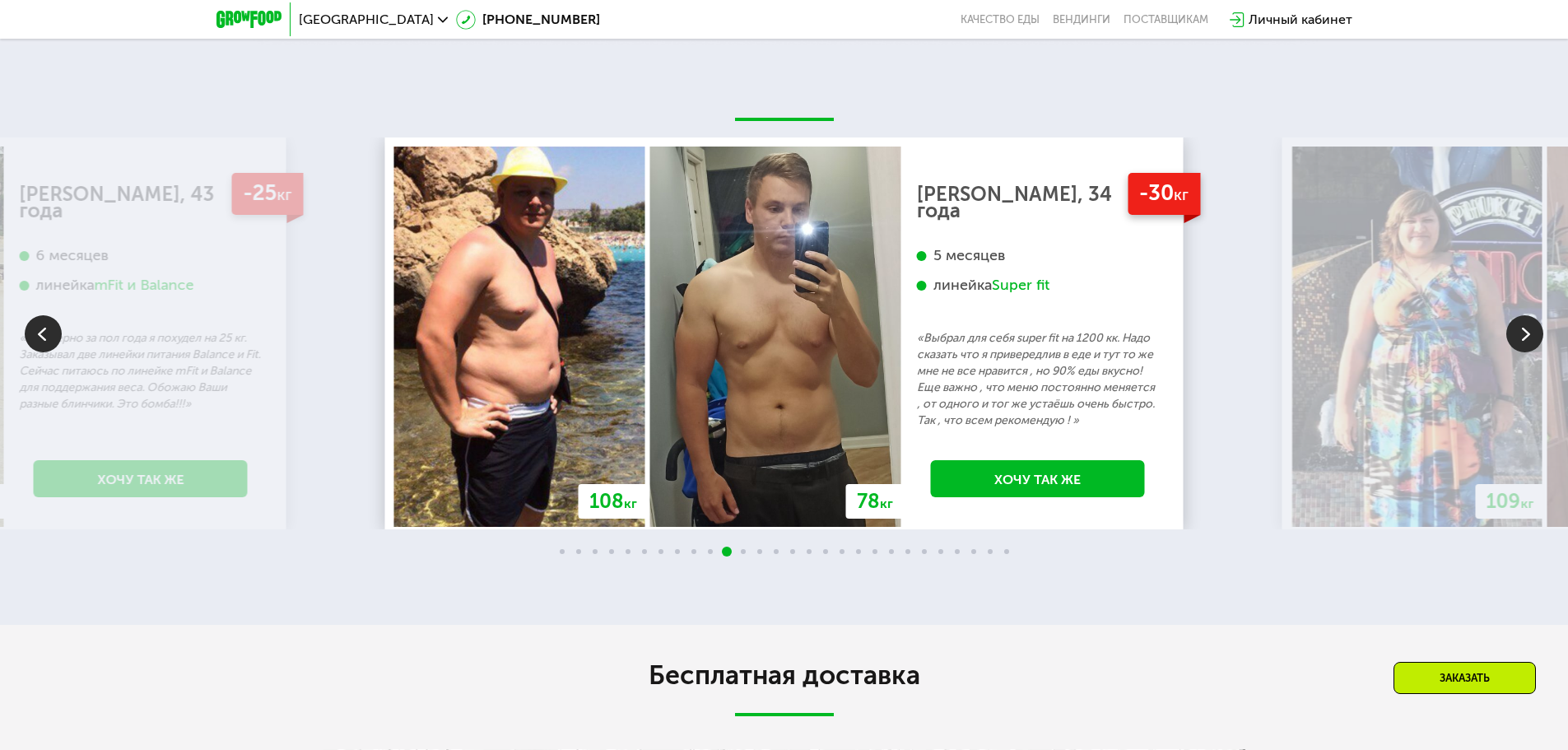
click at [1519, 333] on img at bounding box center [1524, 333] width 37 height 37
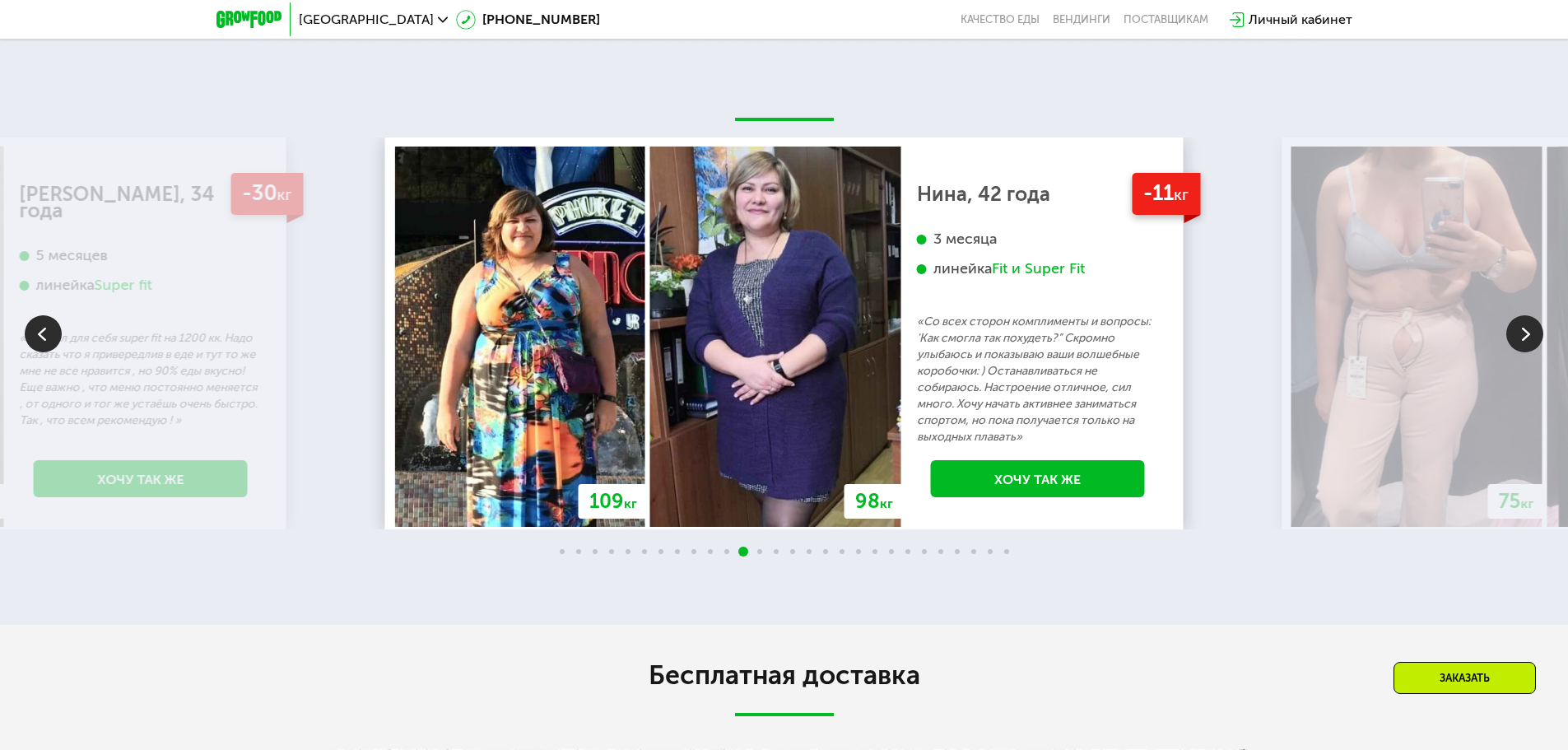
click at [1519, 333] on img at bounding box center [1524, 333] width 37 height 37
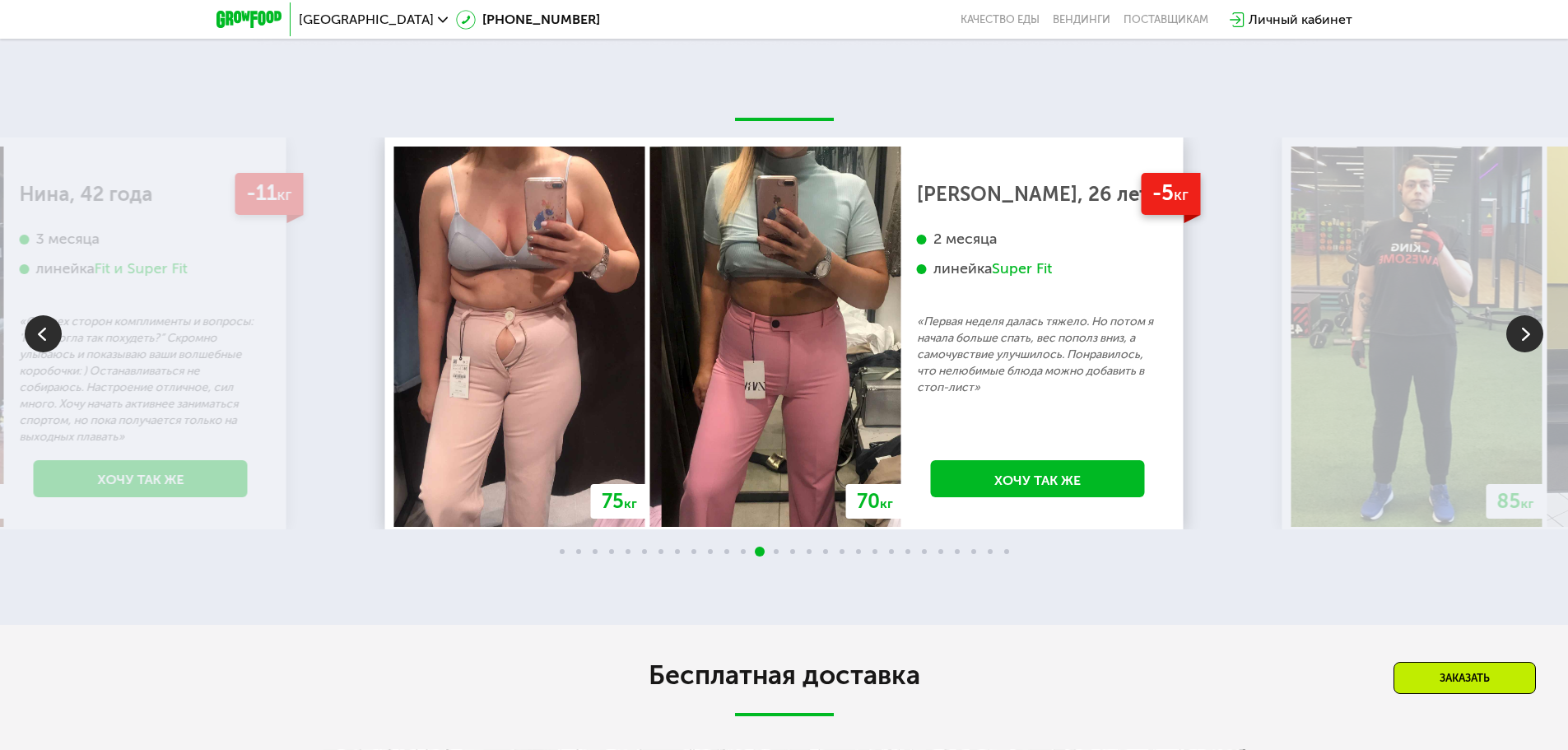
click at [1519, 333] on img at bounding box center [1524, 333] width 37 height 37
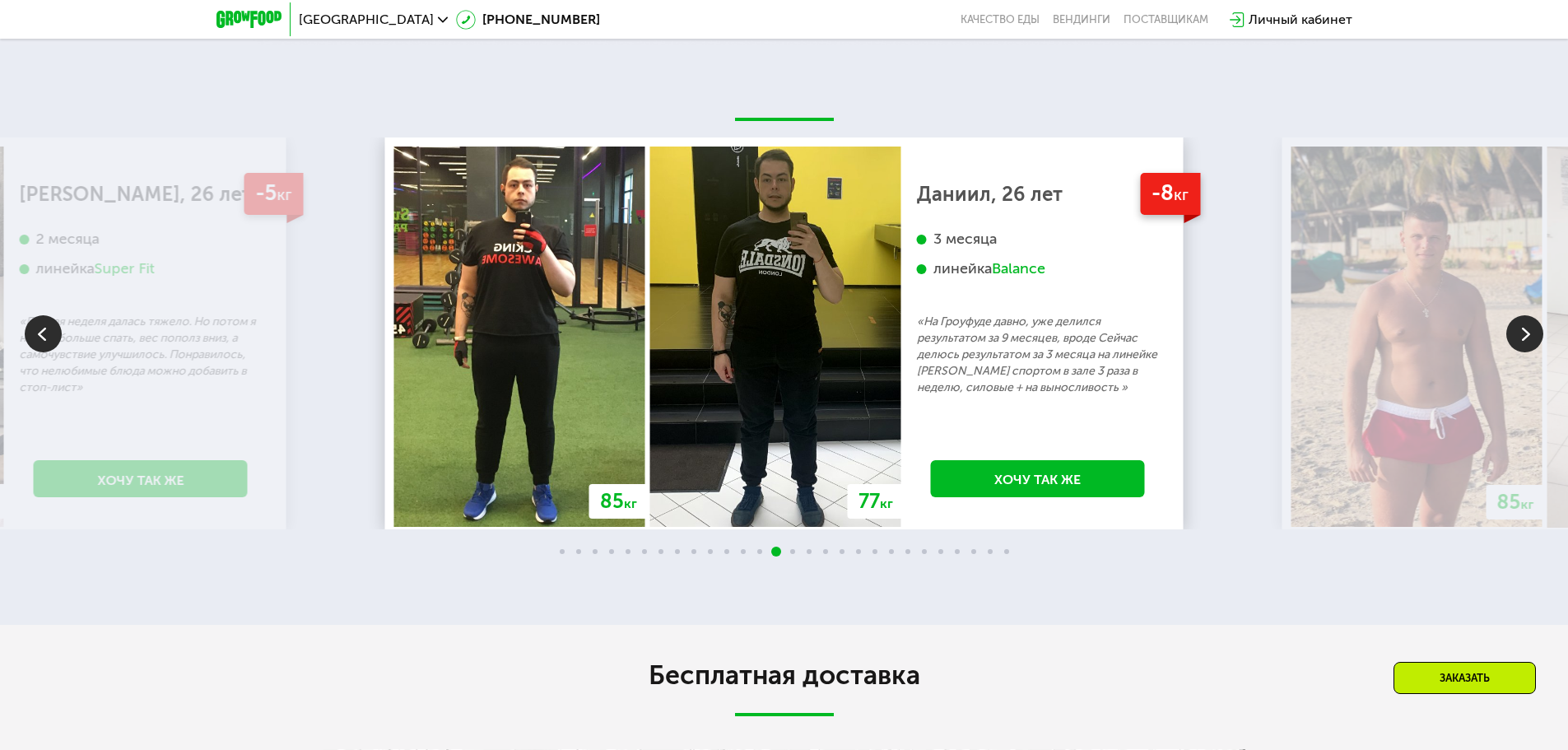
click at [1519, 333] on img at bounding box center [1524, 333] width 37 height 37
